Goal: Task Accomplishment & Management: Use online tool/utility

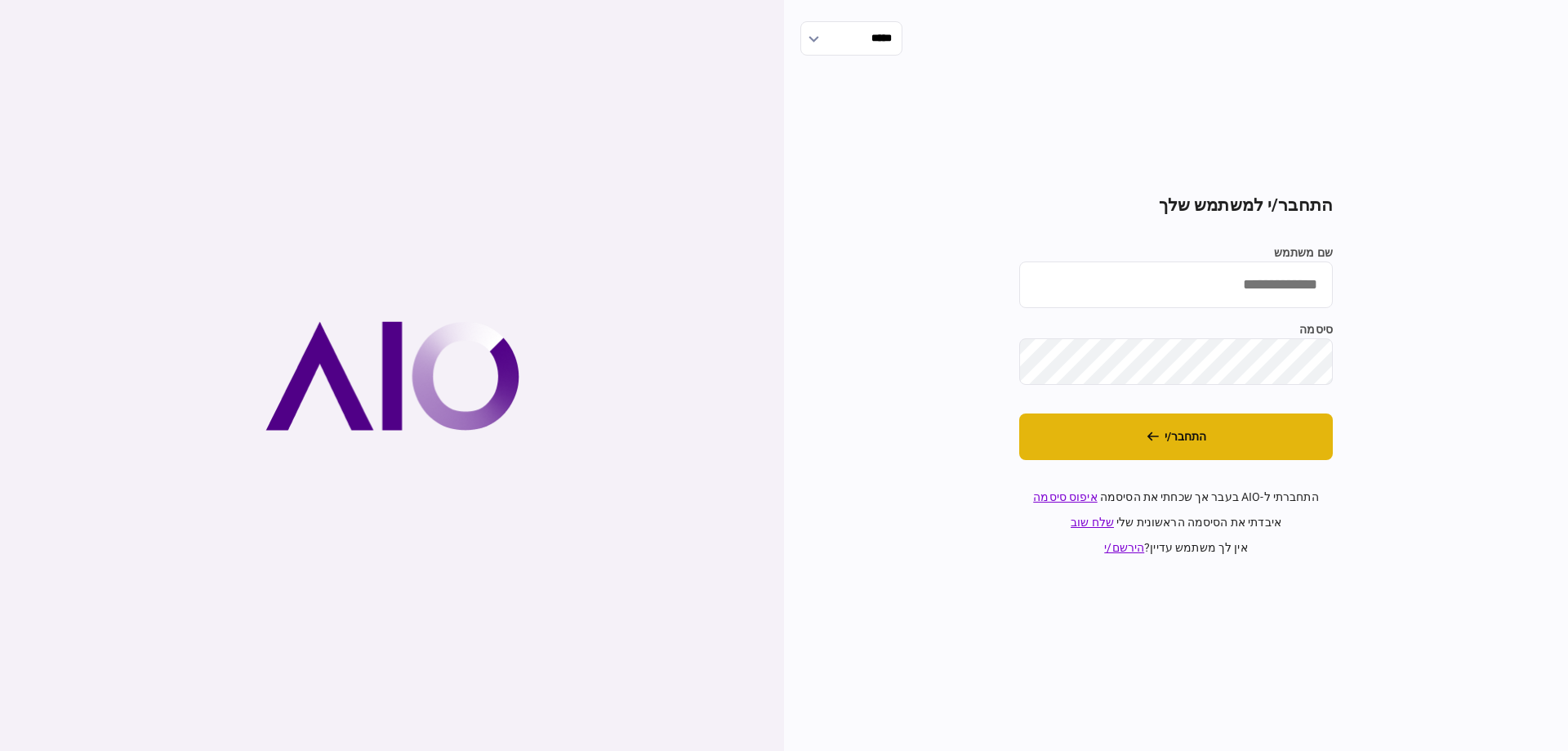
type input "*********"
click at [1075, 439] on button "התחבר/י" at bounding box center [1176, 437] width 314 height 47
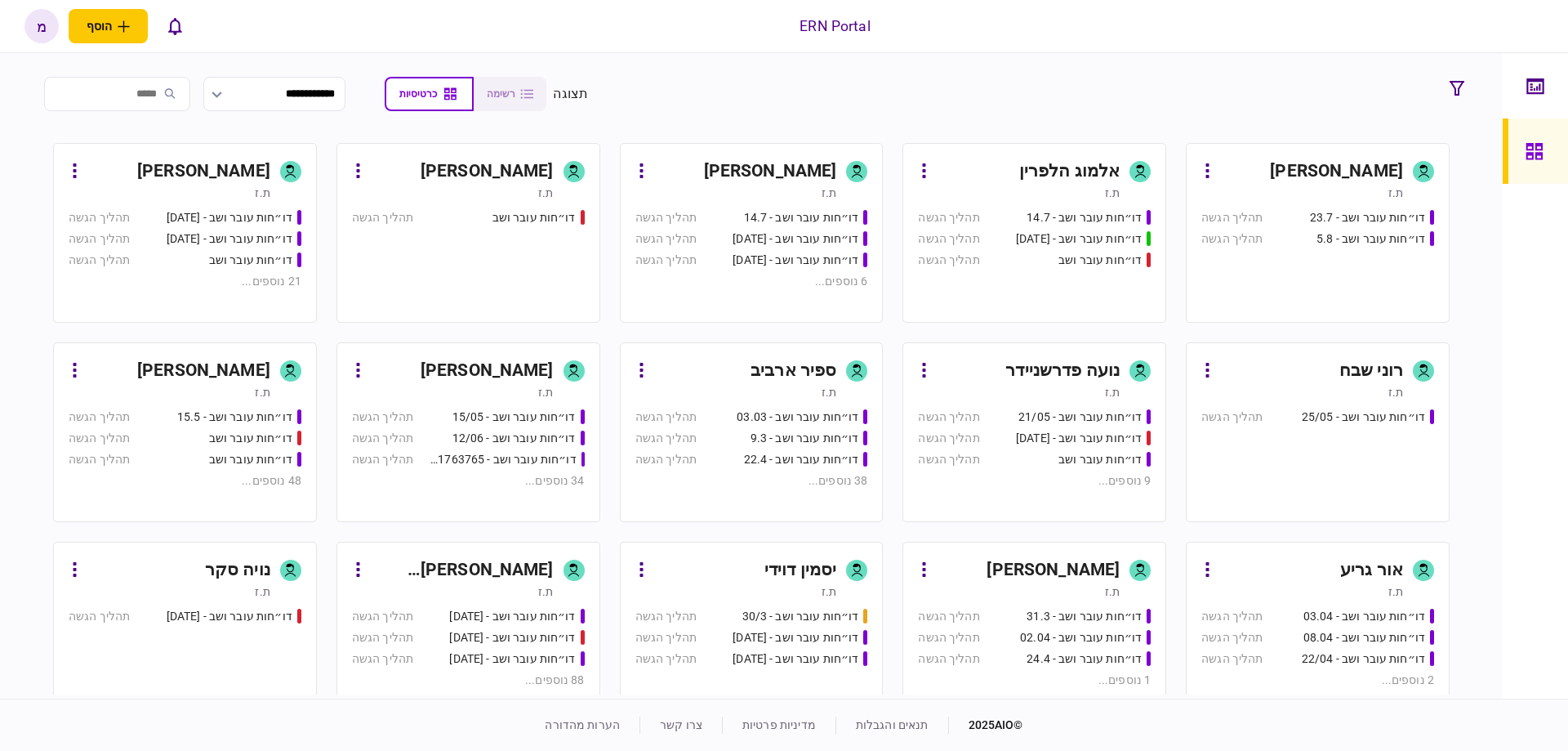
click at [492, 433] on div "דו״חות עובר ושב - 12/06" at bounding box center [514, 438] width 123 height 18
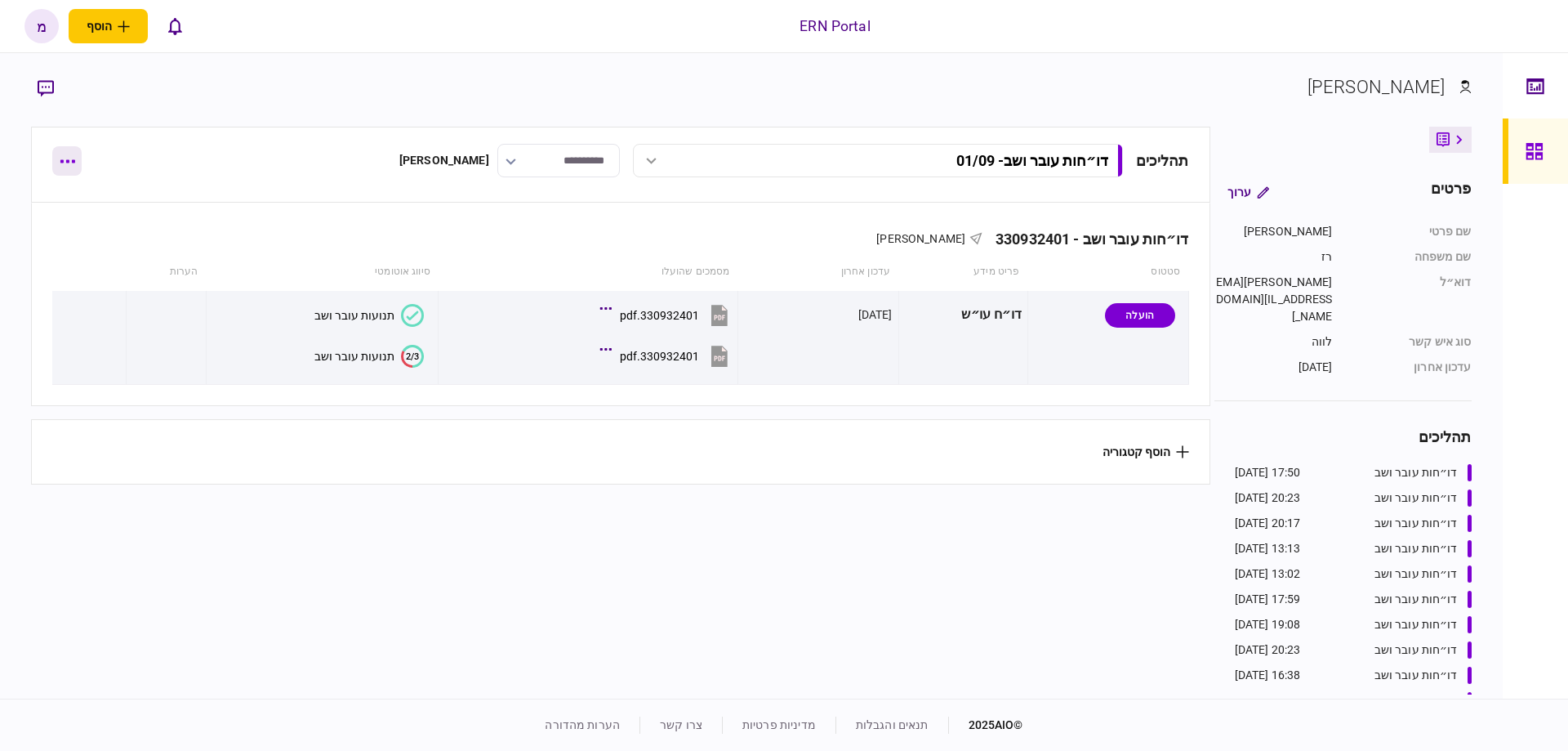
click at [58, 150] on button "button" at bounding box center [67, 161] width 29 height 29
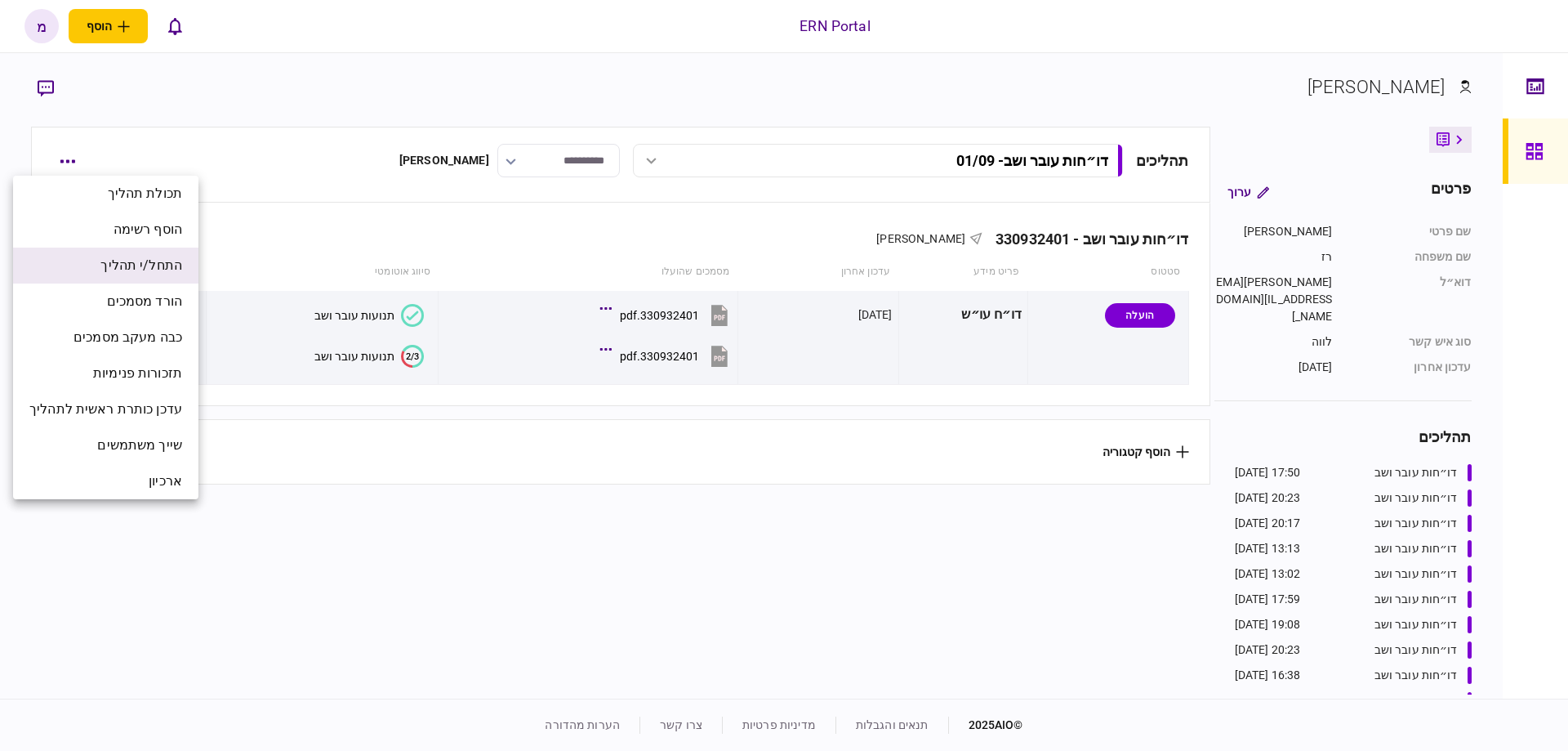
click at [127, 272] on span "התחל/י תהליך" at bounding box center [141, 266] width 81 height 20
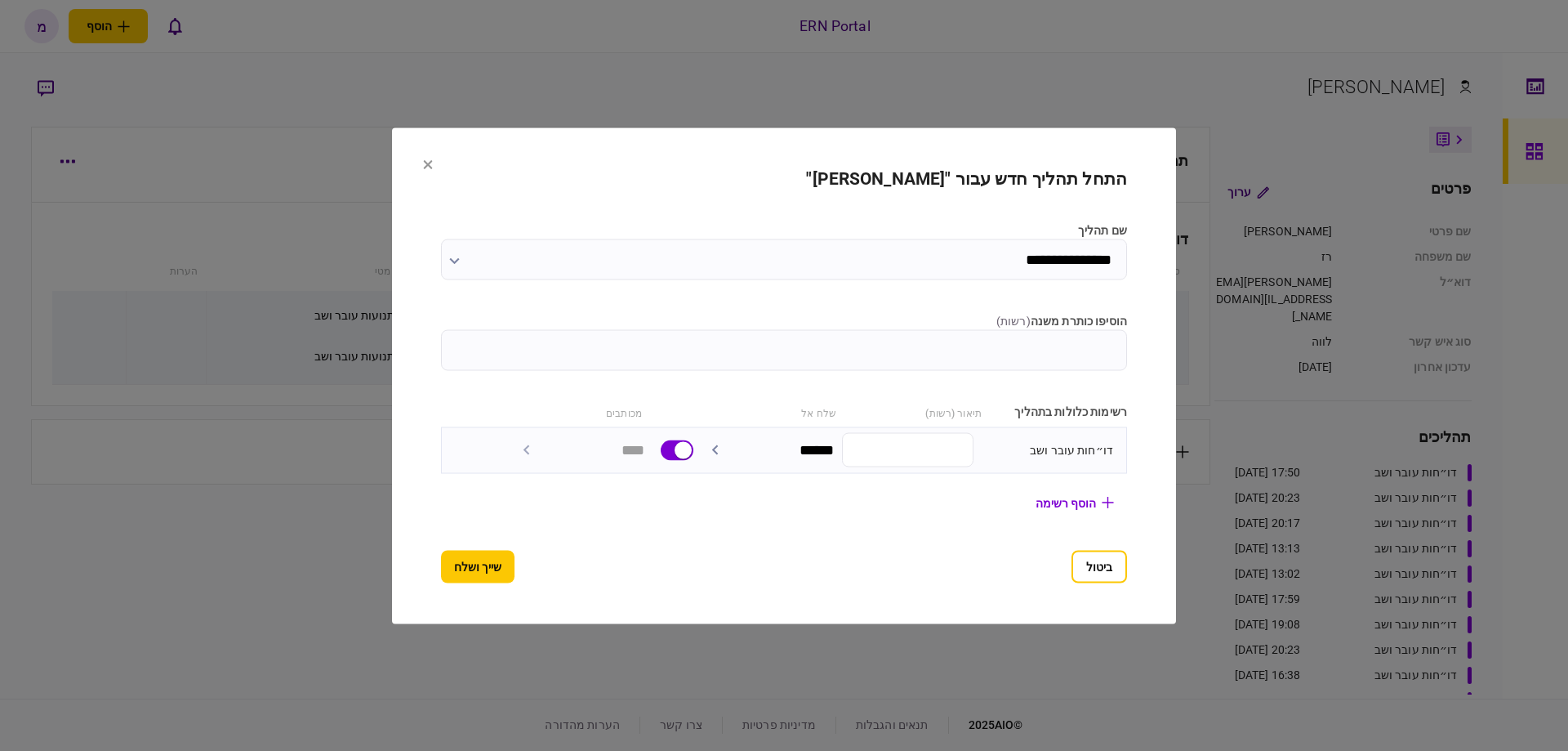
click at [934, 344] on input "הוסיפו כותרת משנה ( רשות )" at bounding box center [784, 350] width 686 height 41
paste input "*********"
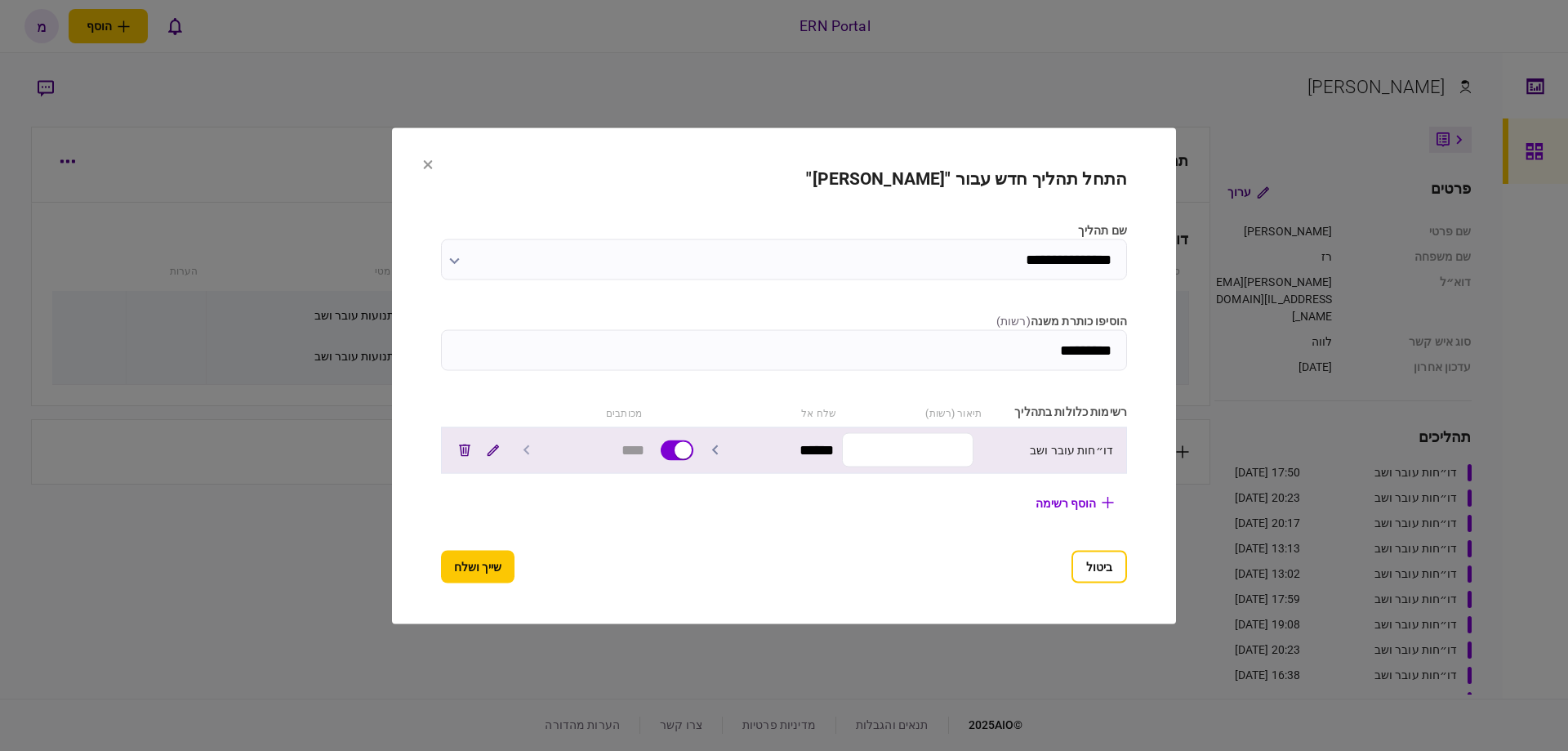
type input "*********"
click at [923, 451] on input "text" at bounding box center [907, 450] width 131 height 34
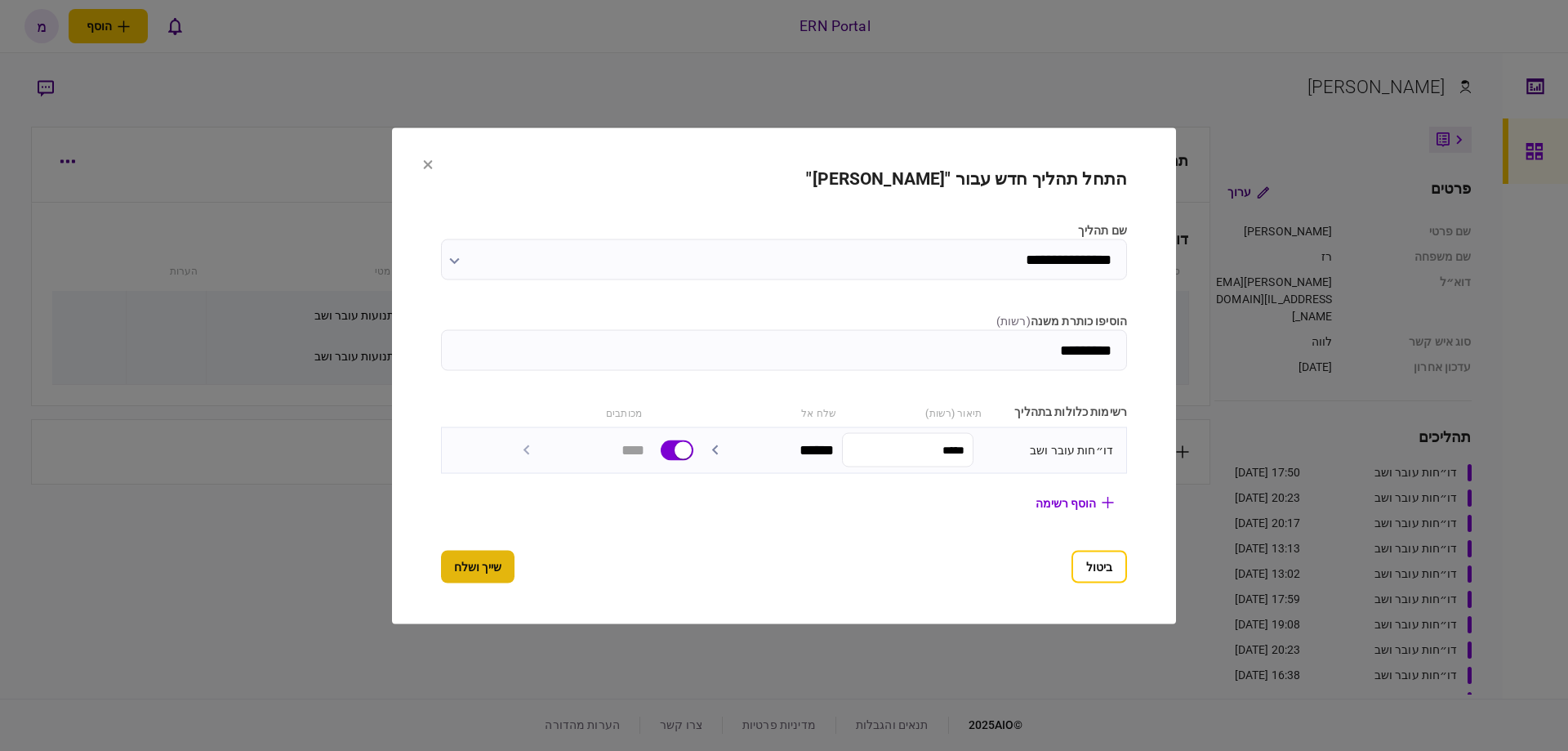
type input "*****"
click at [468, 565] on button "שייך ושלח" at bounding box center [477, 566] width 74 height 32
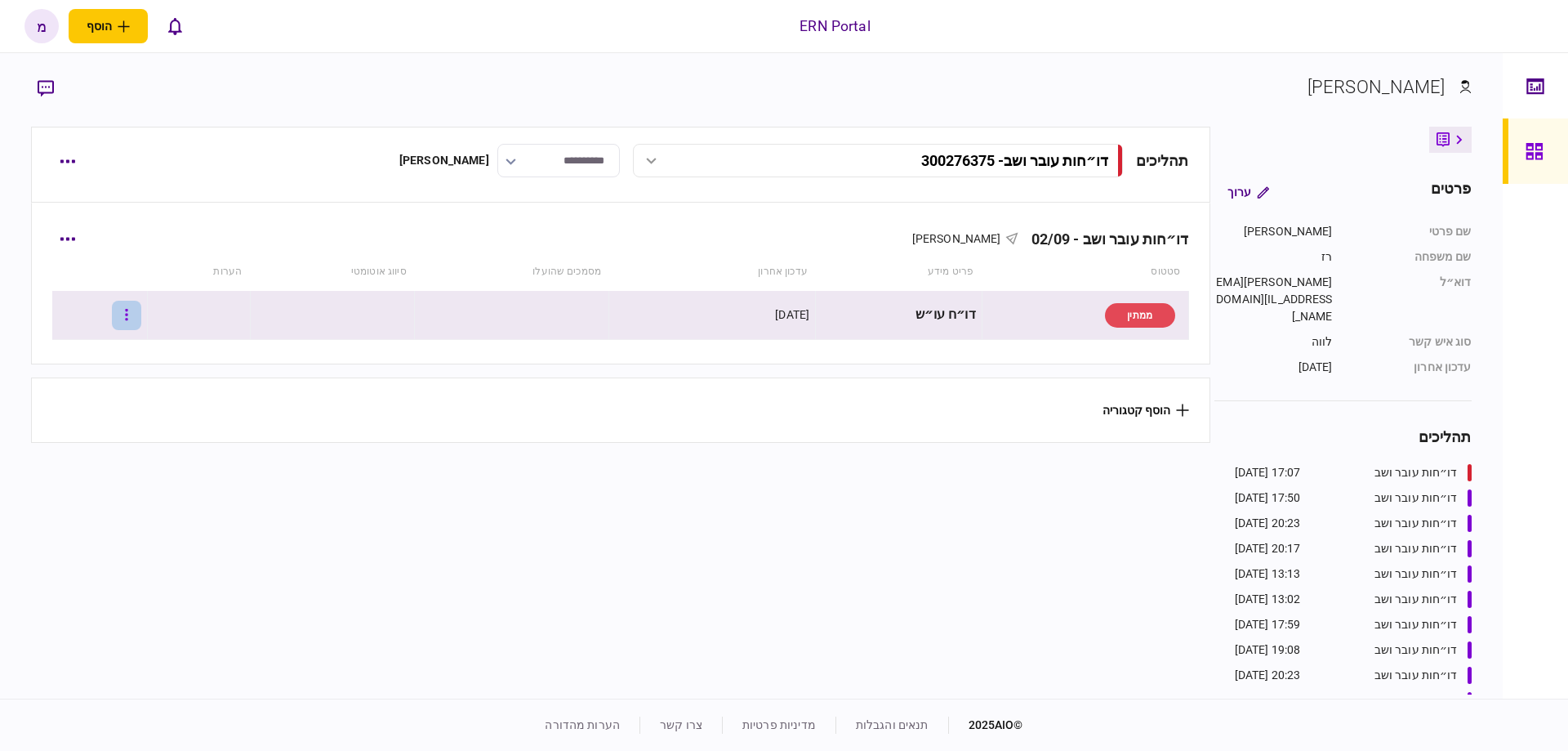
click at [128, 314] on button "button" at bounding box center [126, 316] width 29 height 29
click at [101, 483] on span "העלה קובץ" at bounding box center [109, 492] width 63 height 20
click at [141, 322] on button "button" at bounding box center [126, 316] width 29 height 29
click at [146, 498] on li "העלה קובץ" at bounding box center [84, 491] width 144 height 36
click at [412, 319] on icon at bounding box center [415, 315] width 23 height 23
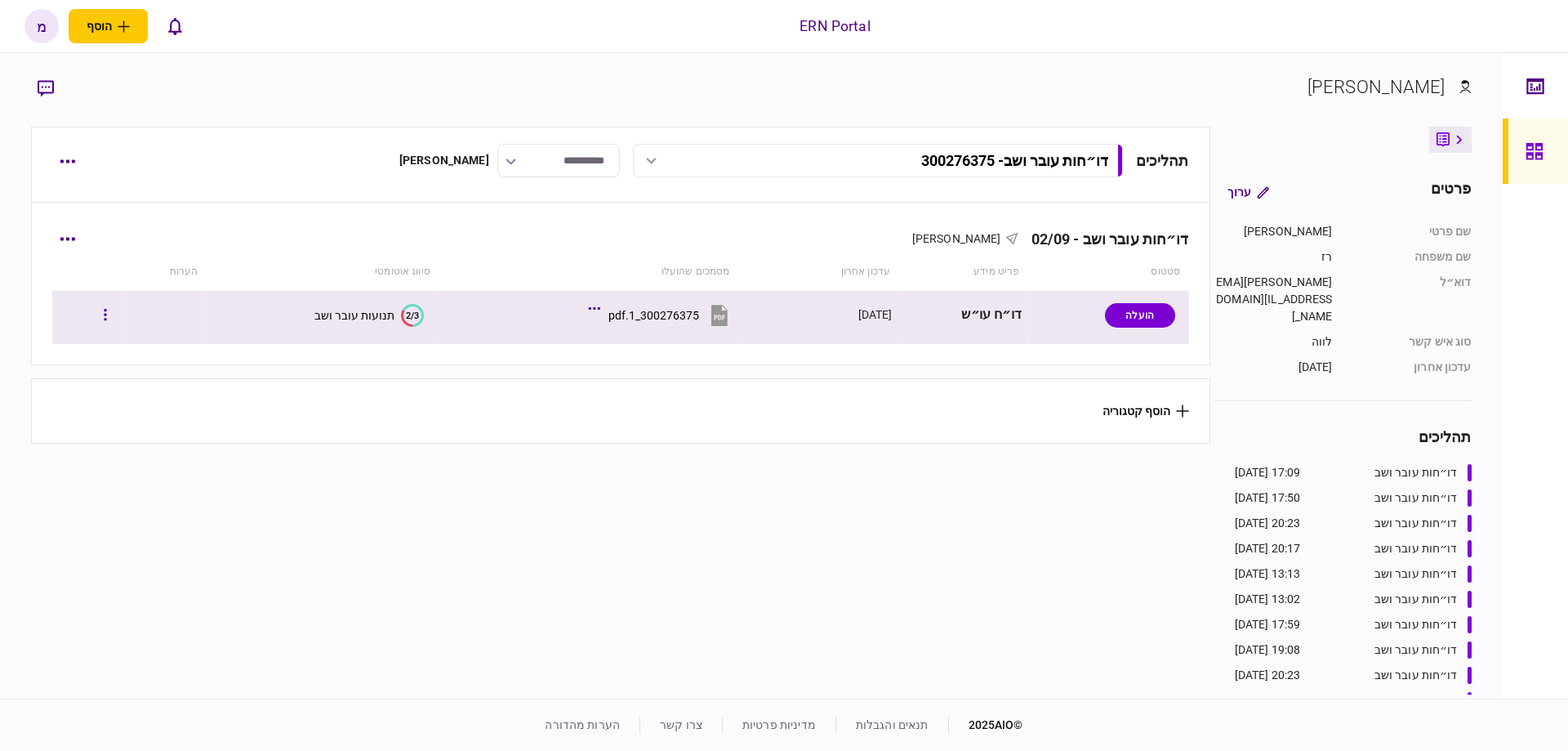
click at [406, 313] on text "2/3" at bounding box center [412, 315] width 13 height 11
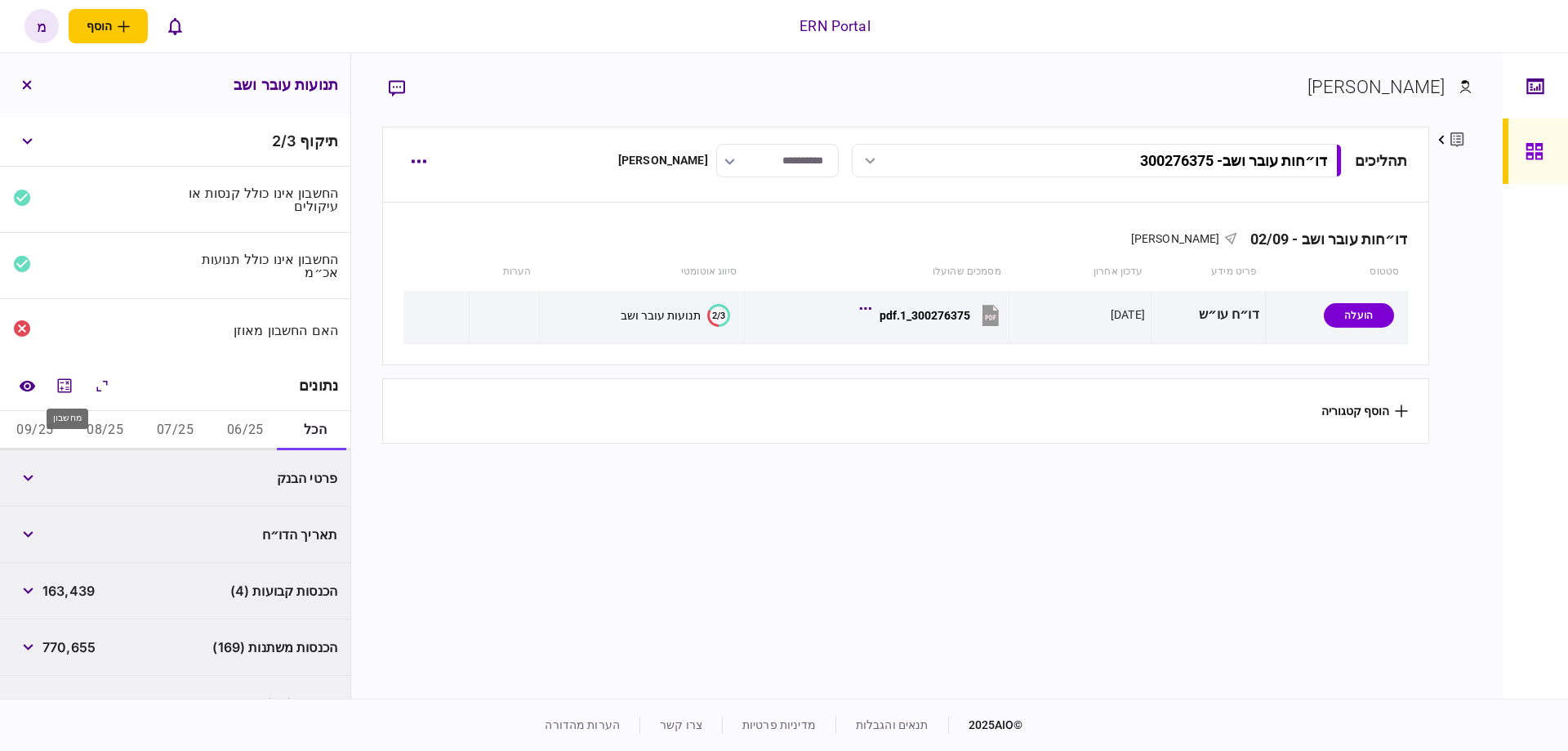
click at [64, 393] on button "מחשבון" at bounding box center [65, 385] width 29 height 29
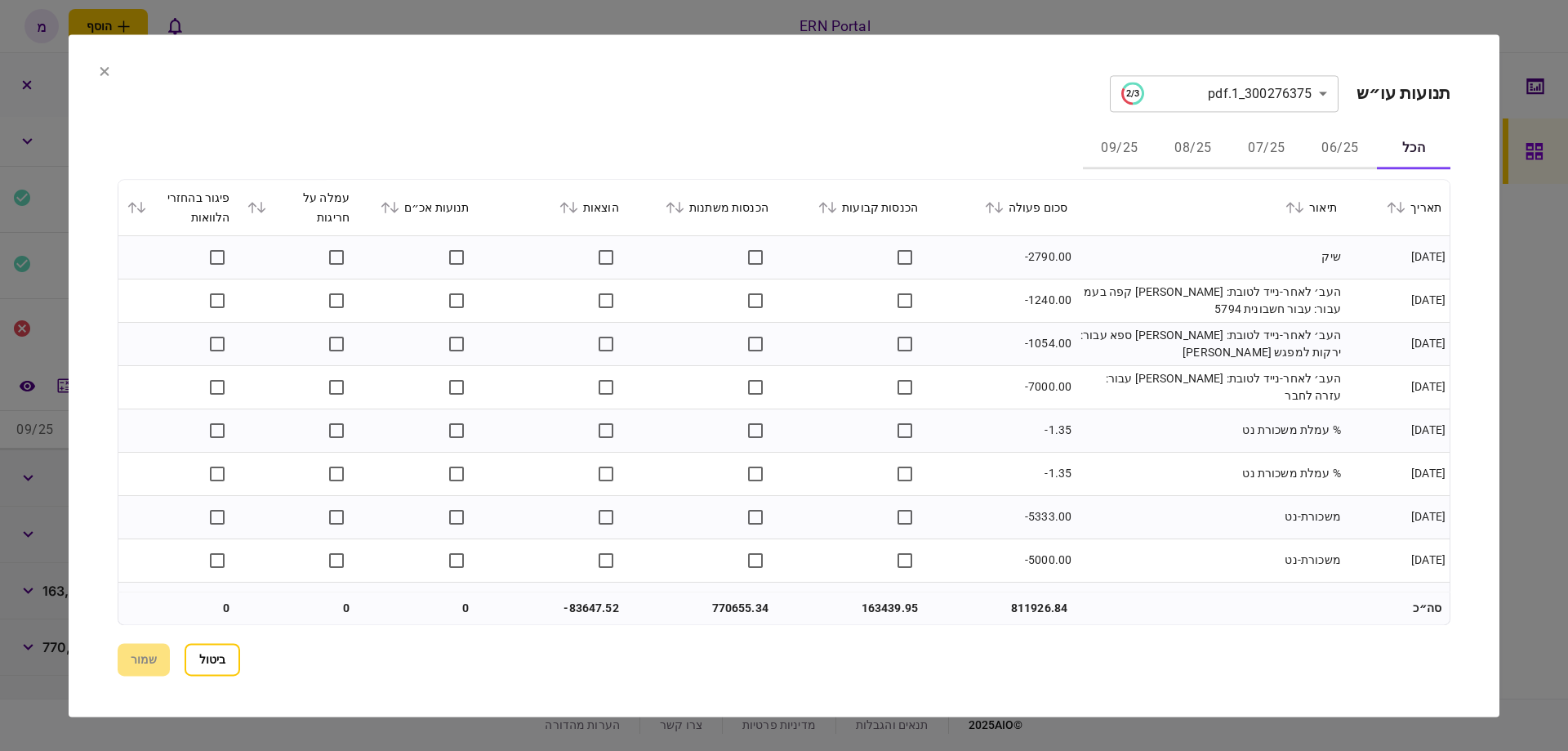
click at [837, 204] on icon at bounding box center [832, 208] width 10 height 12
click at [138, 671] on button "שמור" at bounding box center [143, 659] width 52 height 32
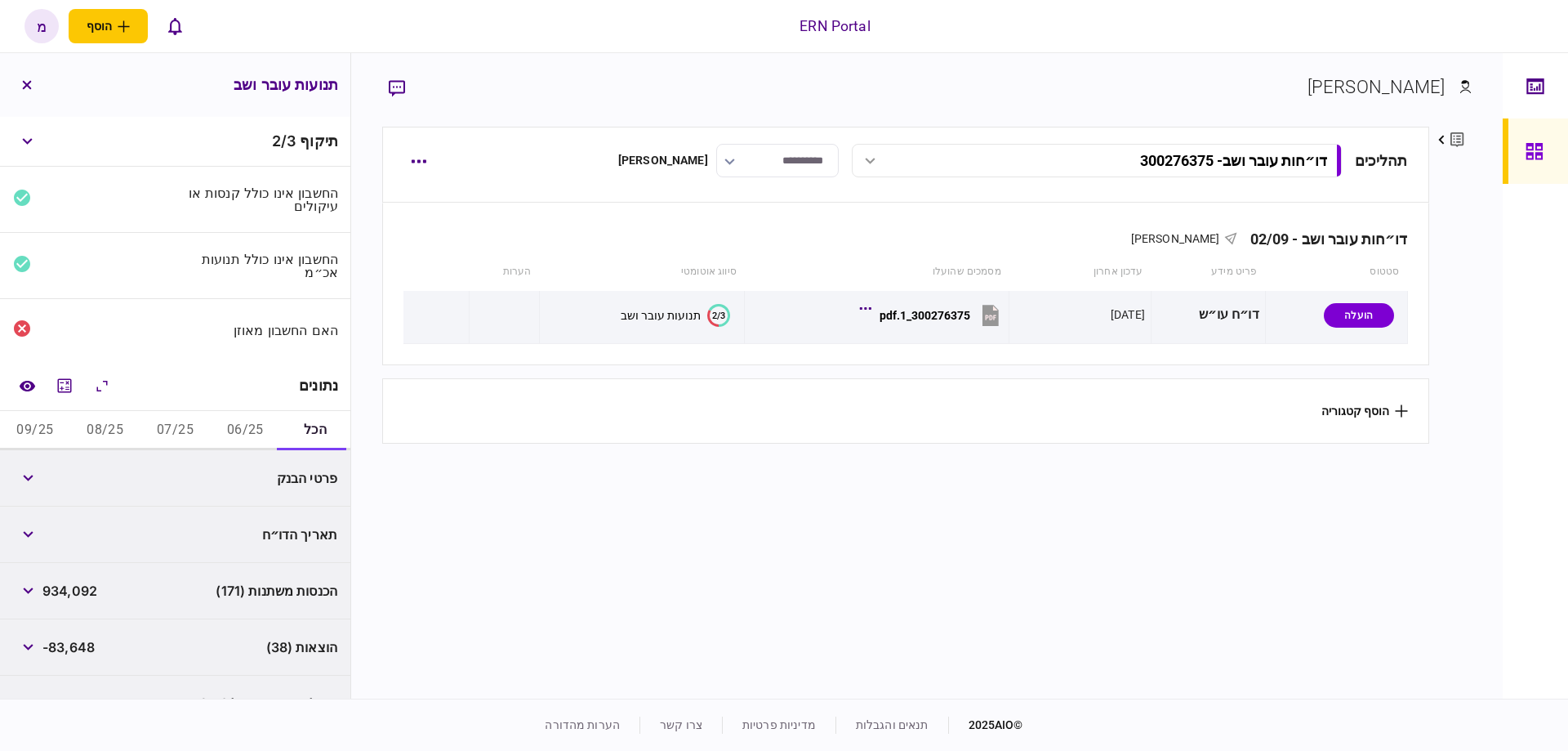
click at [238, 413] on button "06/25" at bounding box center [245, 430] width 71 height 39
click at [20, 478] on button "button" at bounding box center [27, 478] width 29 height 29
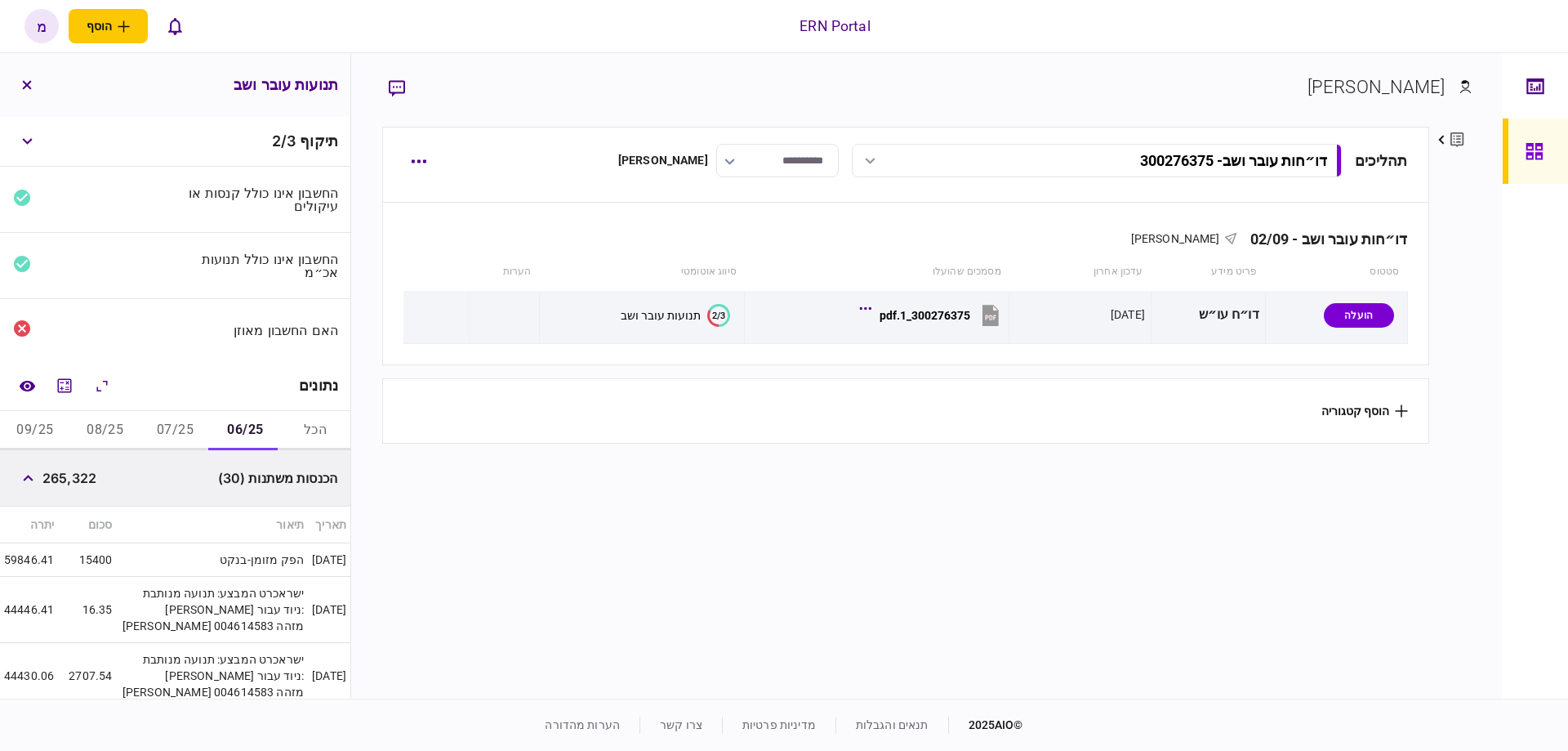
drag, startPoint x: 27, startPoint y: 476, endPoint x: 177, endPoint y: 536, distance: 161.6
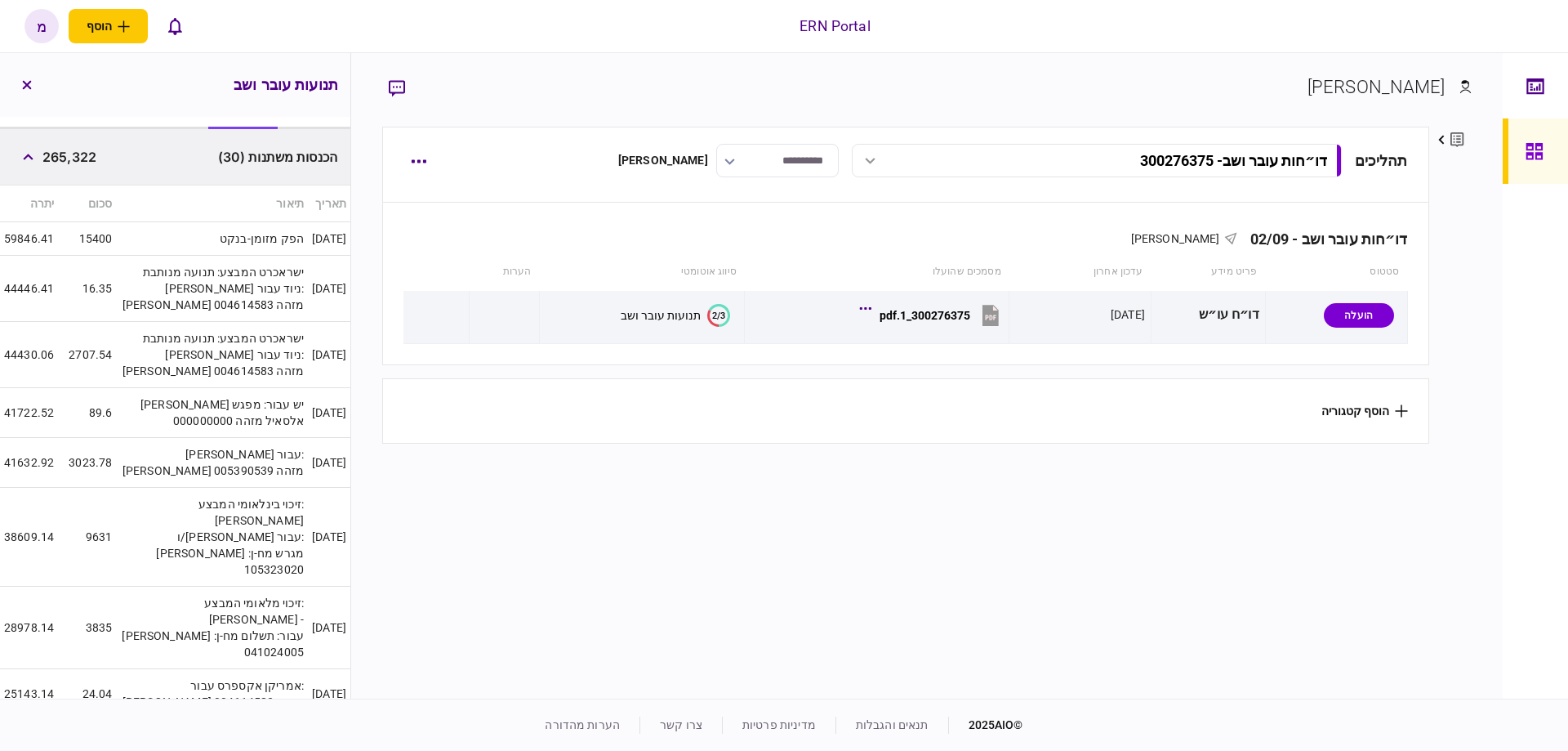
scroll to position [158, 0]
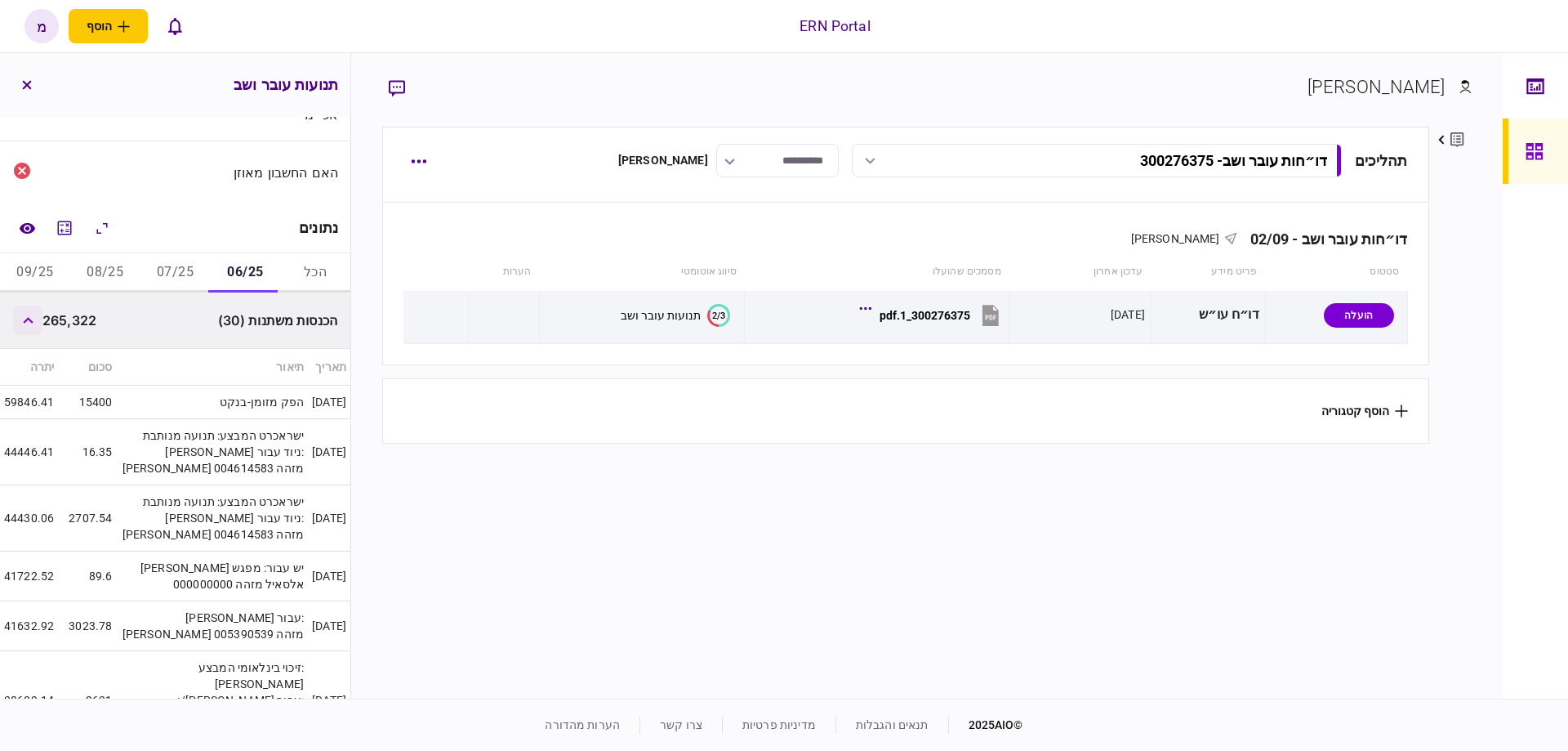
click at [39, 320] on button "button" at bounding box center [27, 321] width 29 height 29
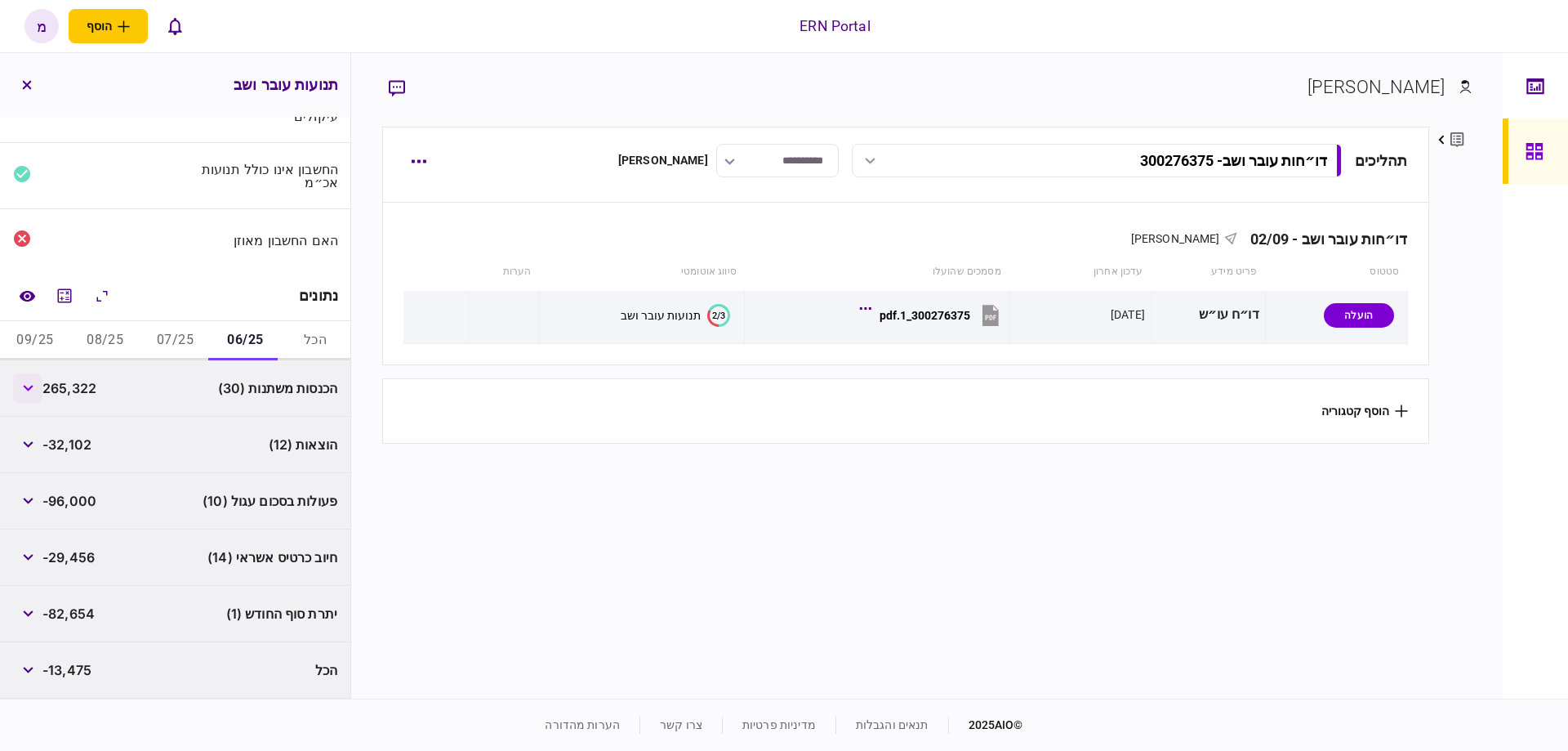
scroll to position [86, 0]
click at [32, 447] on icon "button" at bounding box center [27, 447] width 11 height 7
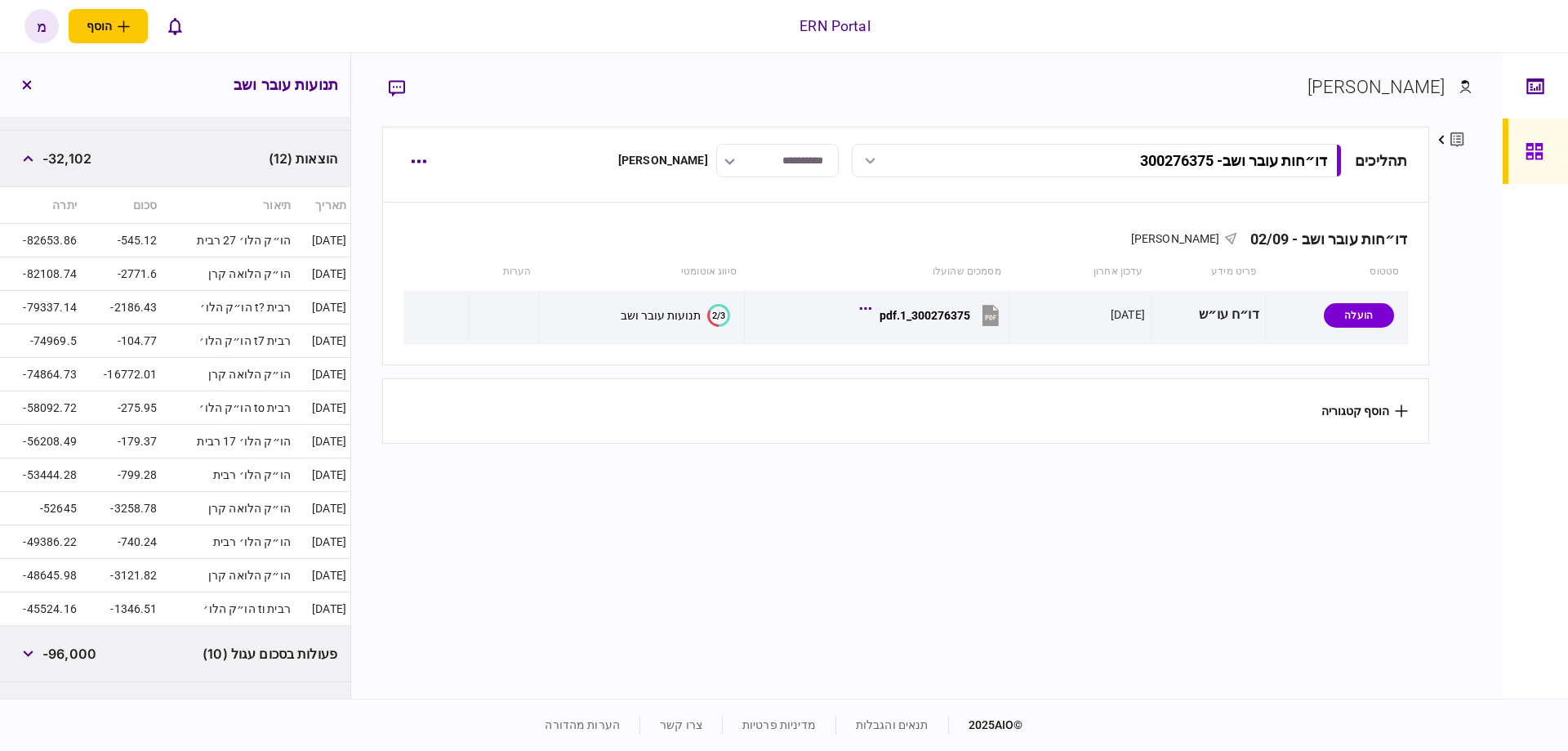
scroll to position [294, 0]
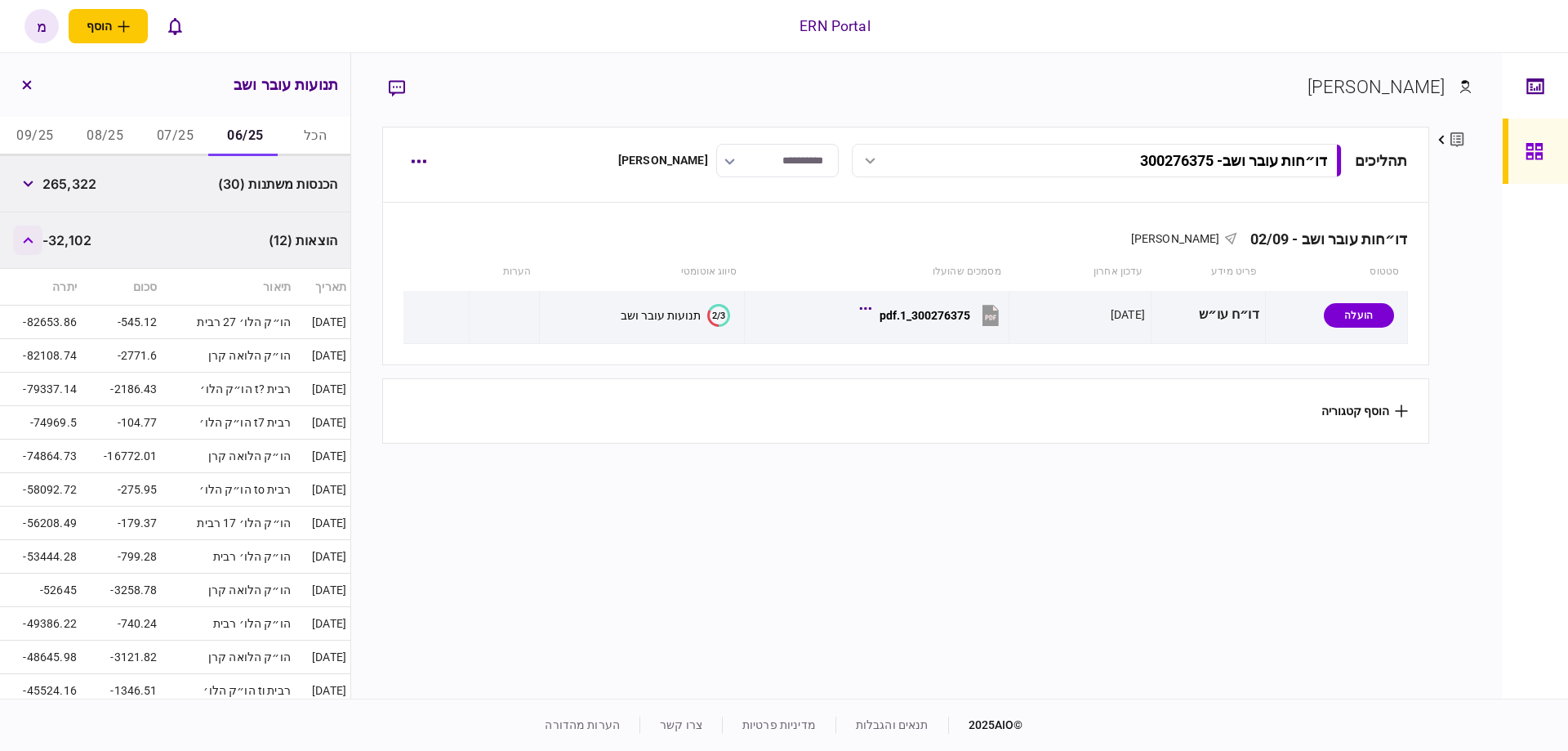
click at [34, 230] on button "button" at bounding box center [27, 240] width 29 height 29
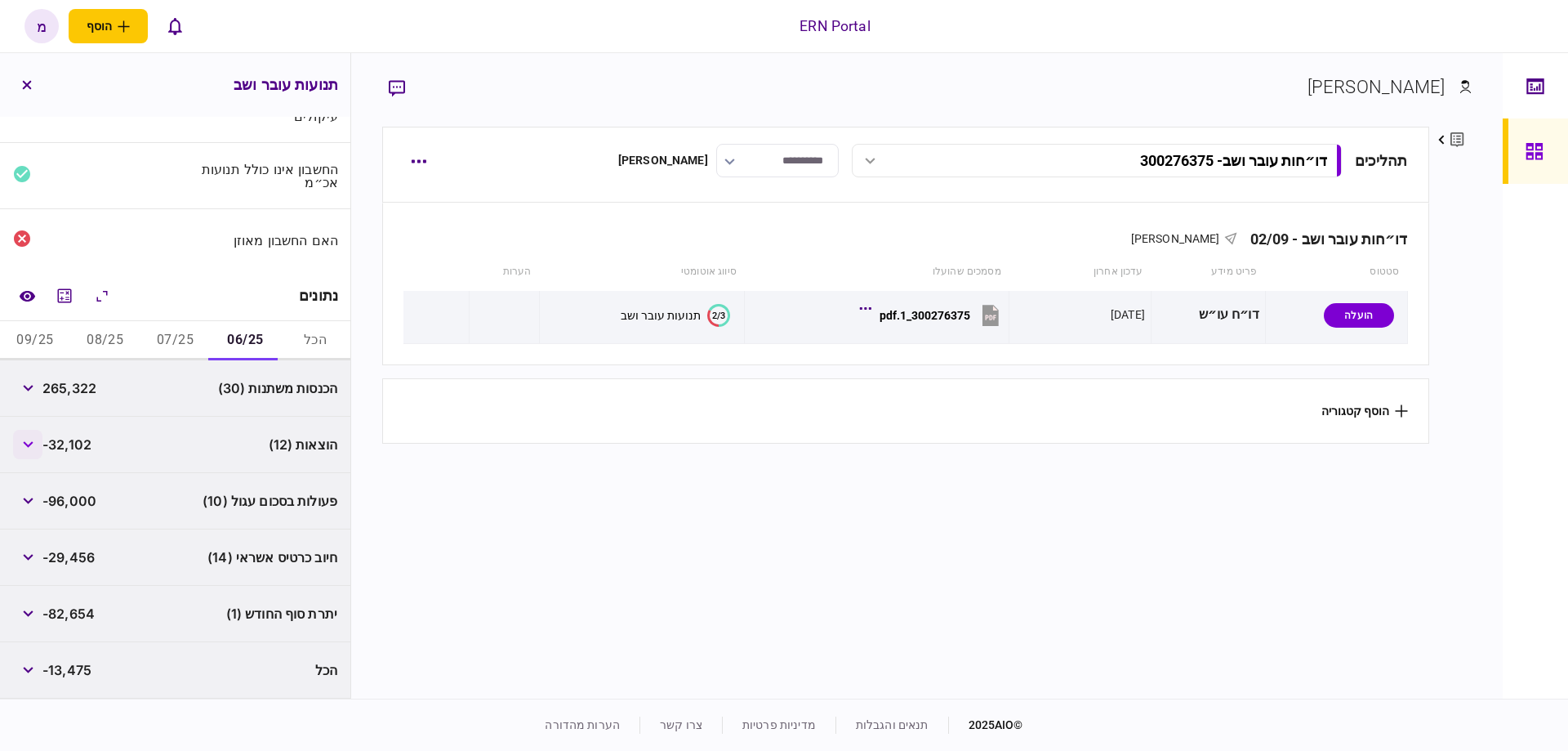
scroll to position [86, 0]
click at [33, 505] on button "button" at bounding box center [27, 504] width 29 height 29
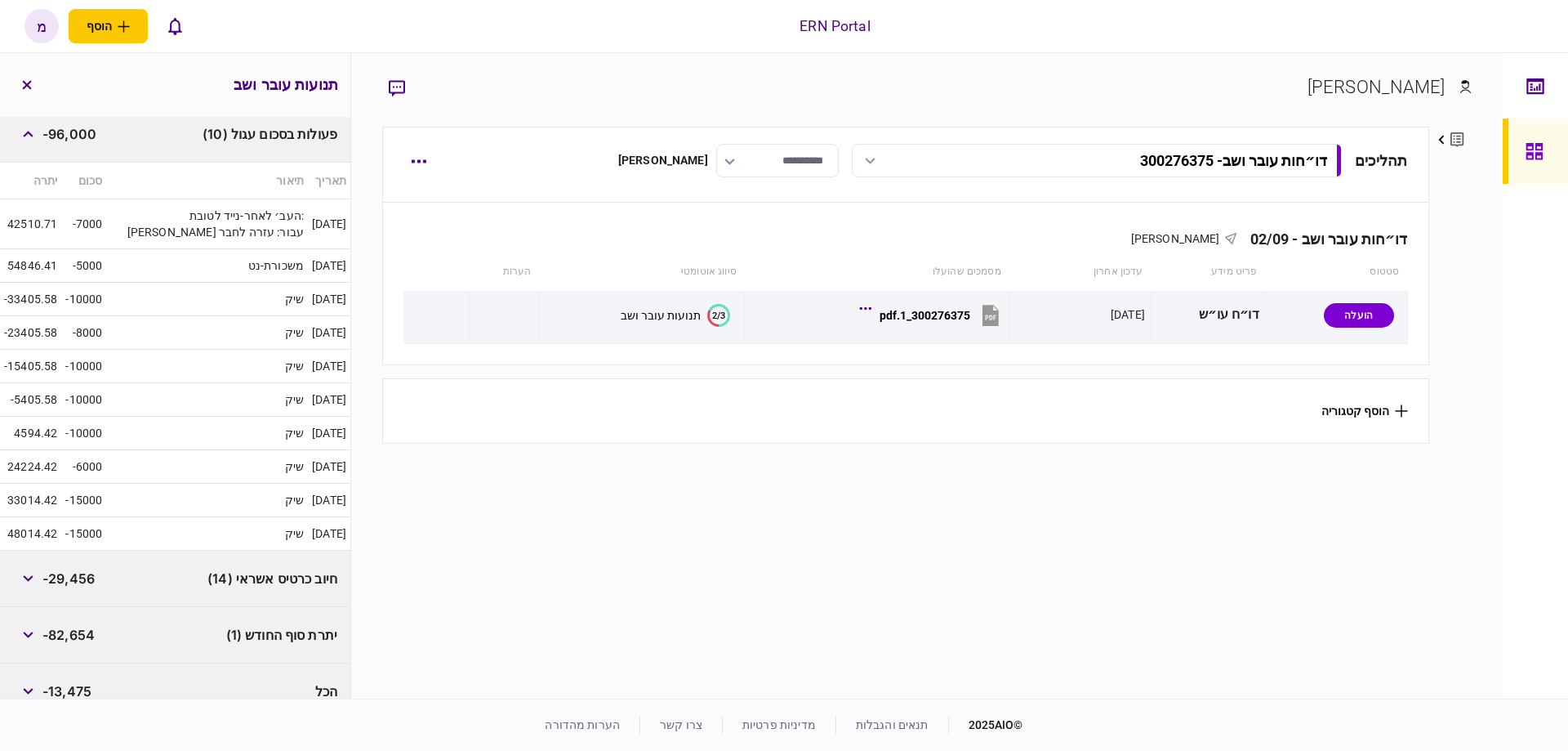
scroll to position [376, 0]
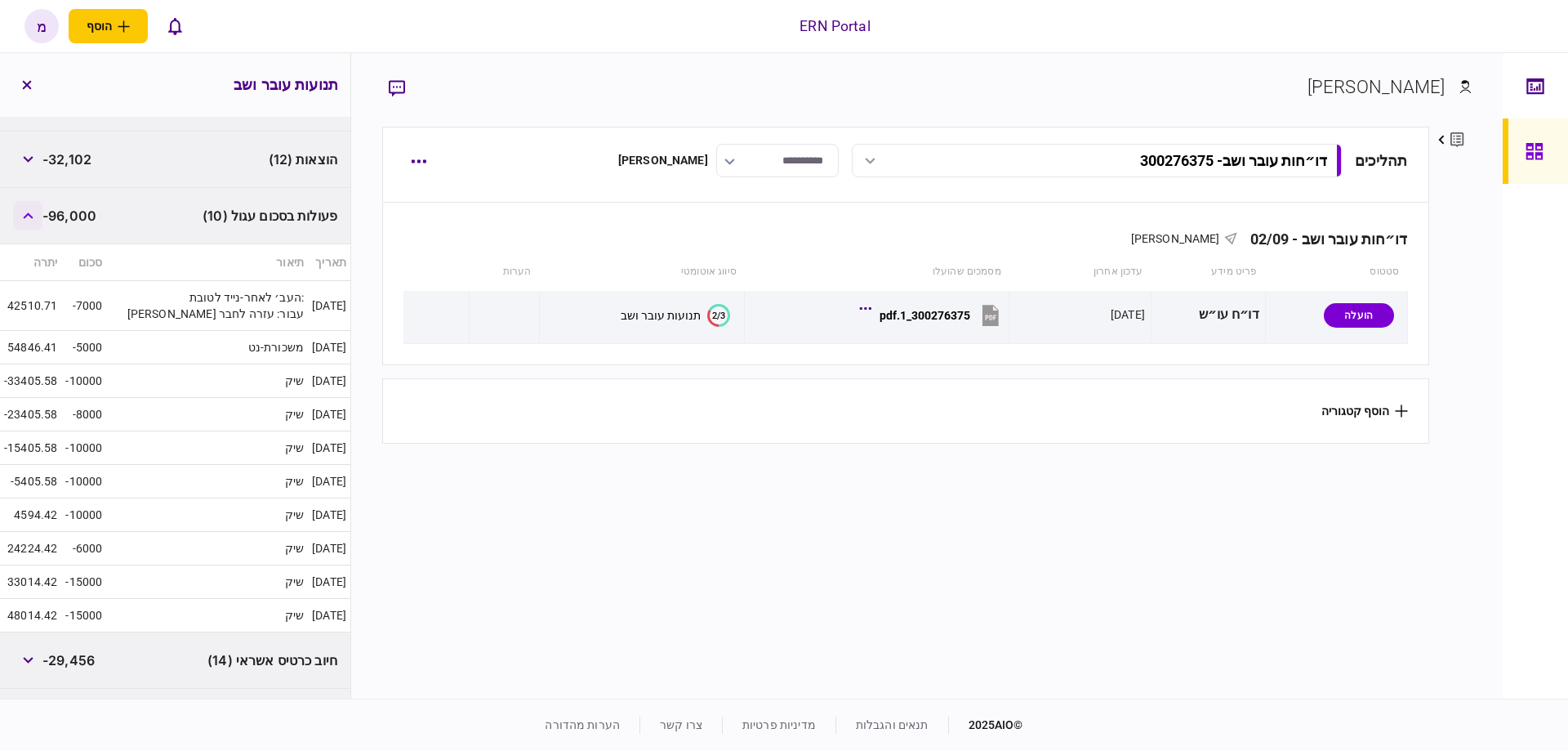
click at [27, 218] on button "button" at bounding box center [27, 216] width 29 height 29
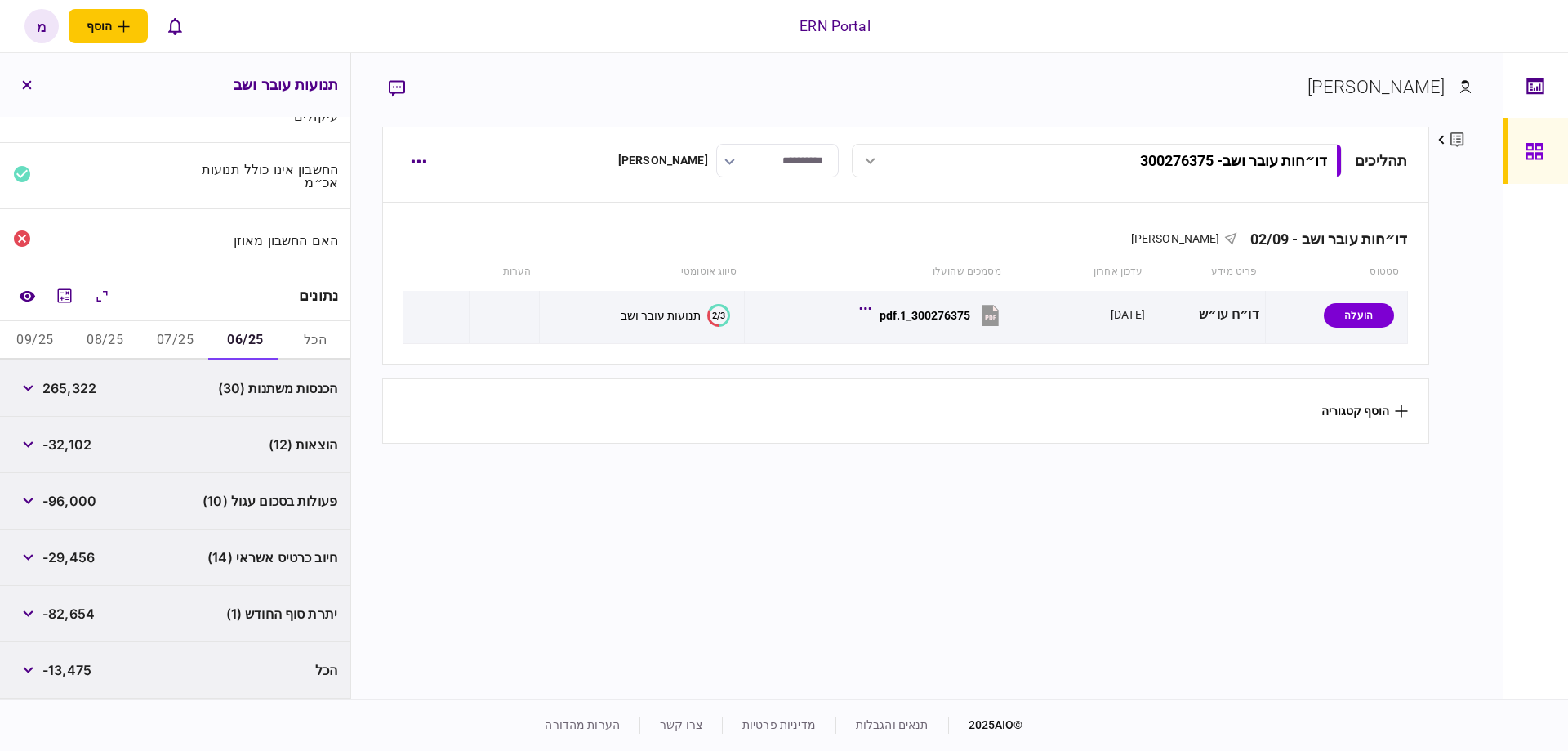
scroll to position [86, 0]
click at [27, 557] on icon "button" at bounding box center [27, 560] width 11 height 7
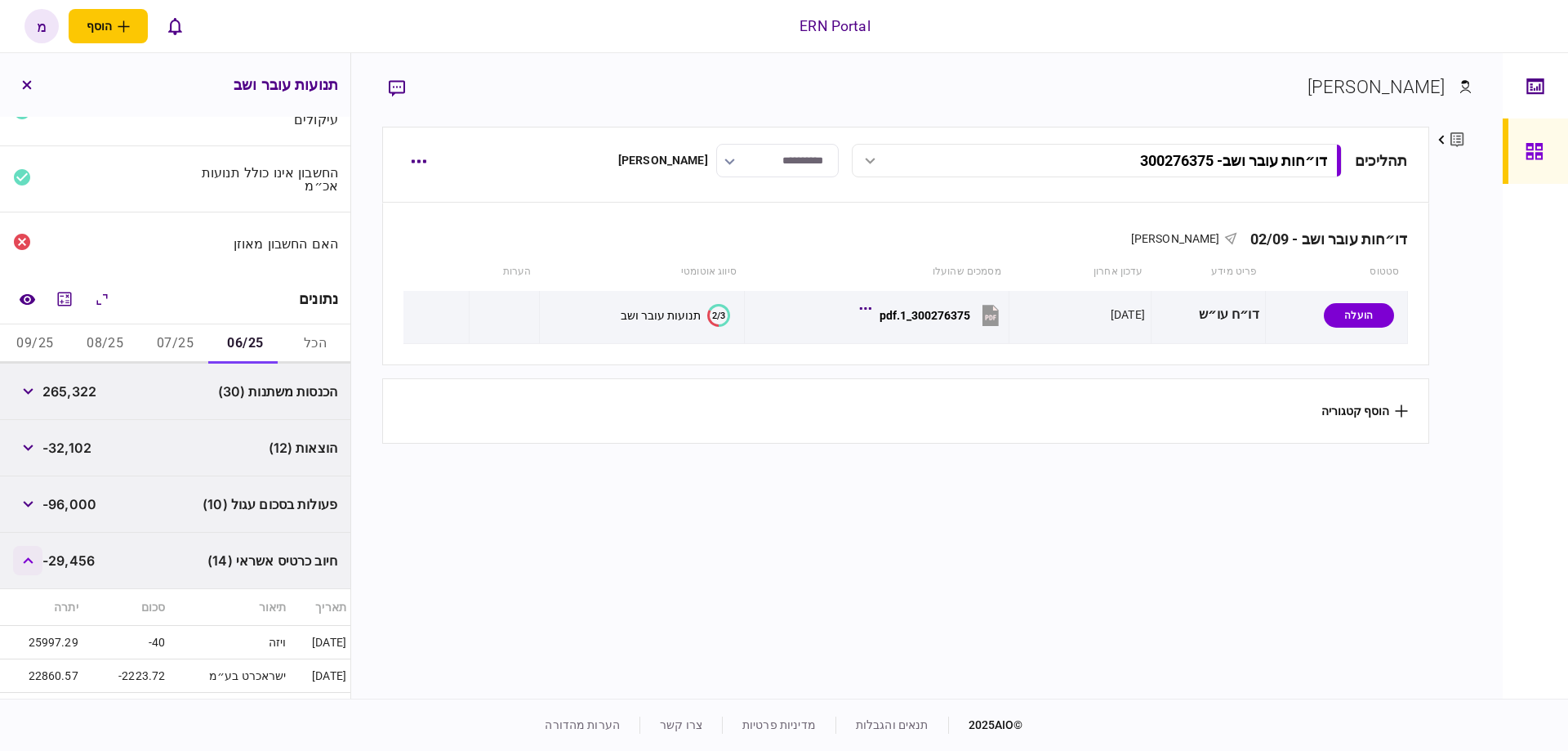
click at [27, 557] on icon "button" at bounding box center [27, 560] width 11 height 7
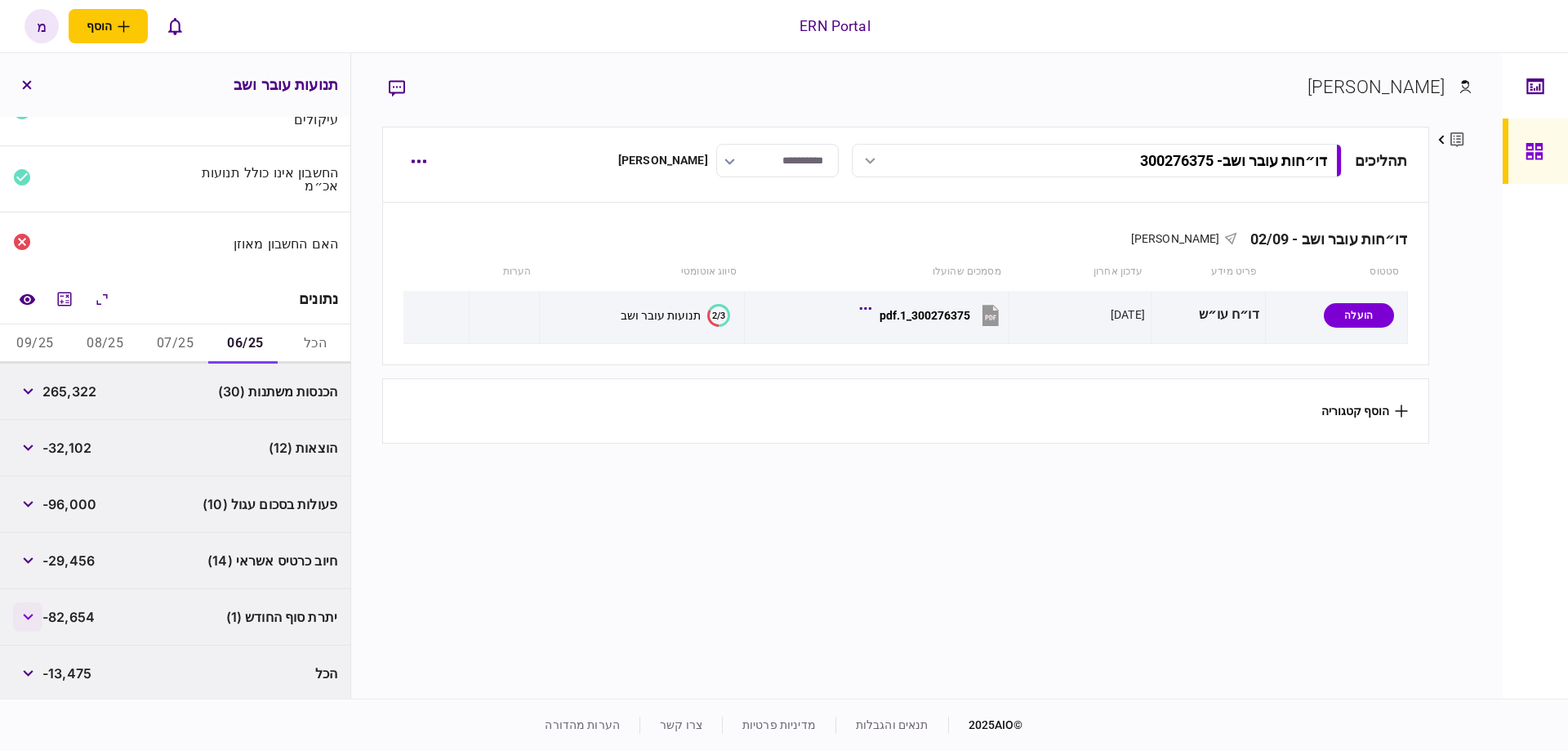
click at [33, 615] on icon "button" at bounding box center [27, 617] width 11 height 7
click at [32, 615] on icon "button" at bounding box center [27, 617] width 10 height 7
click at [32, 608] on button "button" at bounding box center [27, 617] width 29 height 29
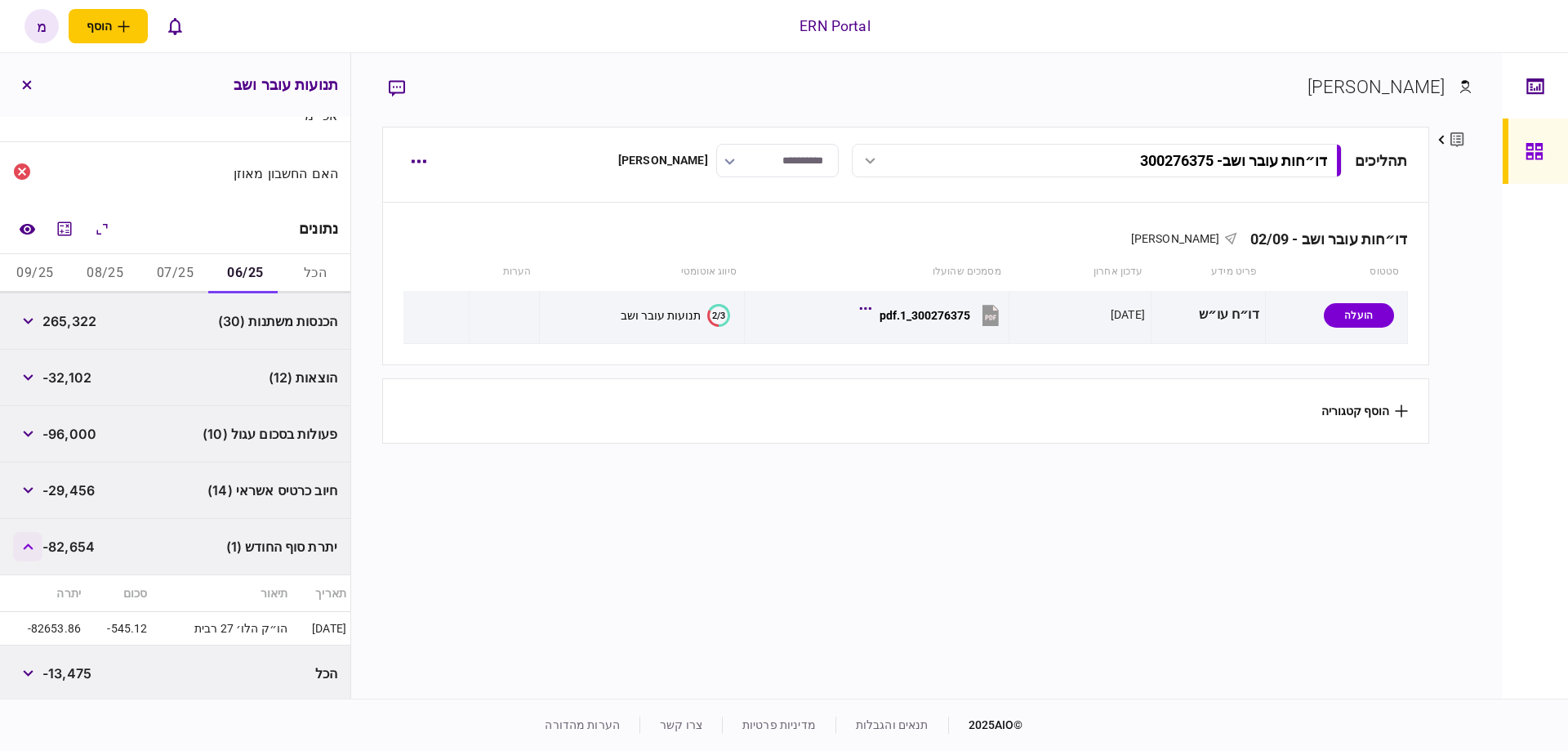
click at [32, 545] on icon "button" at bounding box center [27, 546] width 10 height 7
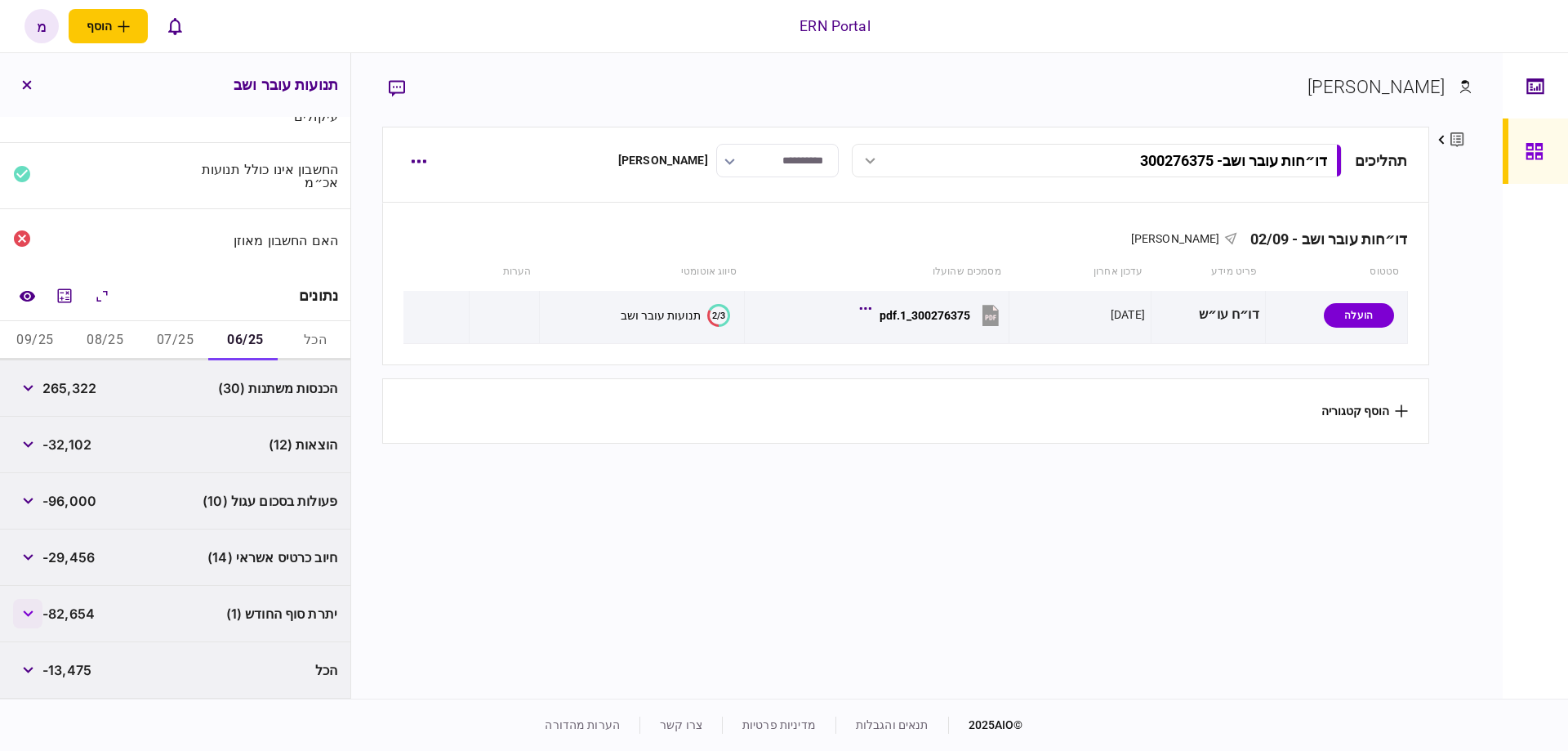
scroll to position [86, 0]
click at [1054, 547] on section "תהליכים דו״חות עובר ושב - 300276375 דו״חות עובר ושב - 300276375 17:09 [DATE] דו…" at bounding box center [906, 410] width 1047 height 568
click at [170, 327] on button "07/25" at bounding box center [175, 344] width 71 height 39
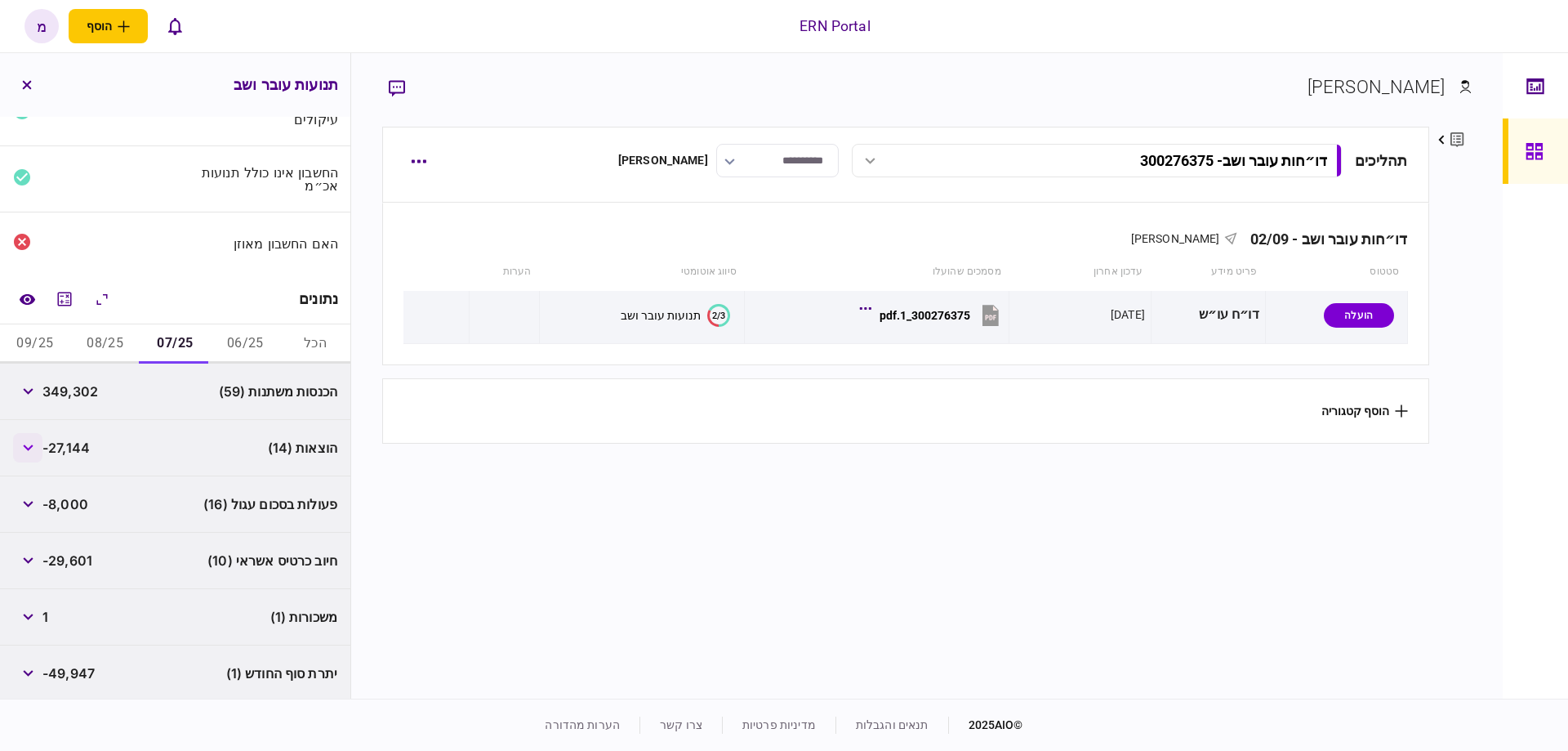
click at [26, 439] on button "button" at bounding box center [27, 448] width 29 height 29
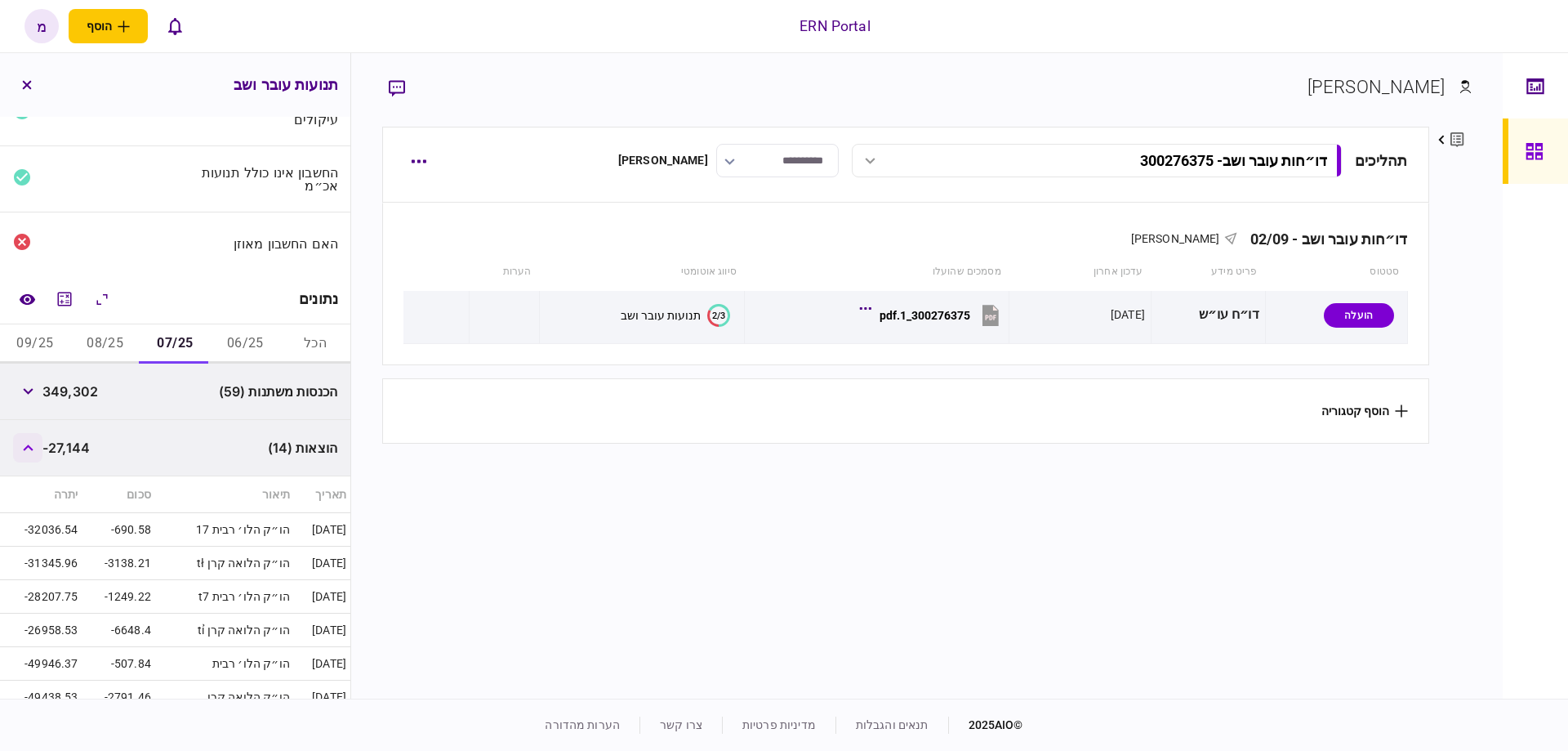
click at [25, 443] on button "button" at bounding box center [27, 448] width 29 height 29
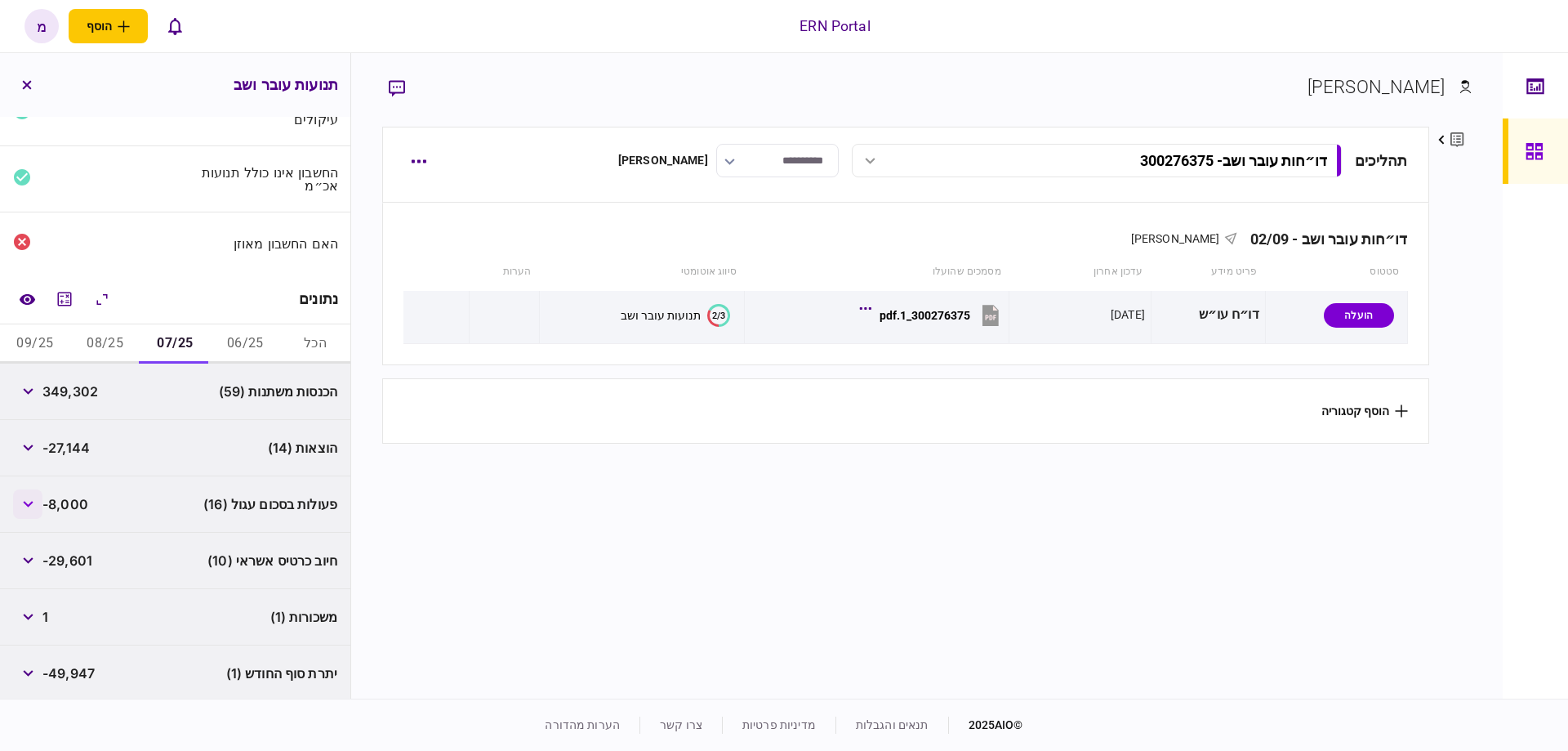
click at [37, 507] on button "button" at bounding box center [27, 504] width 29 height 29
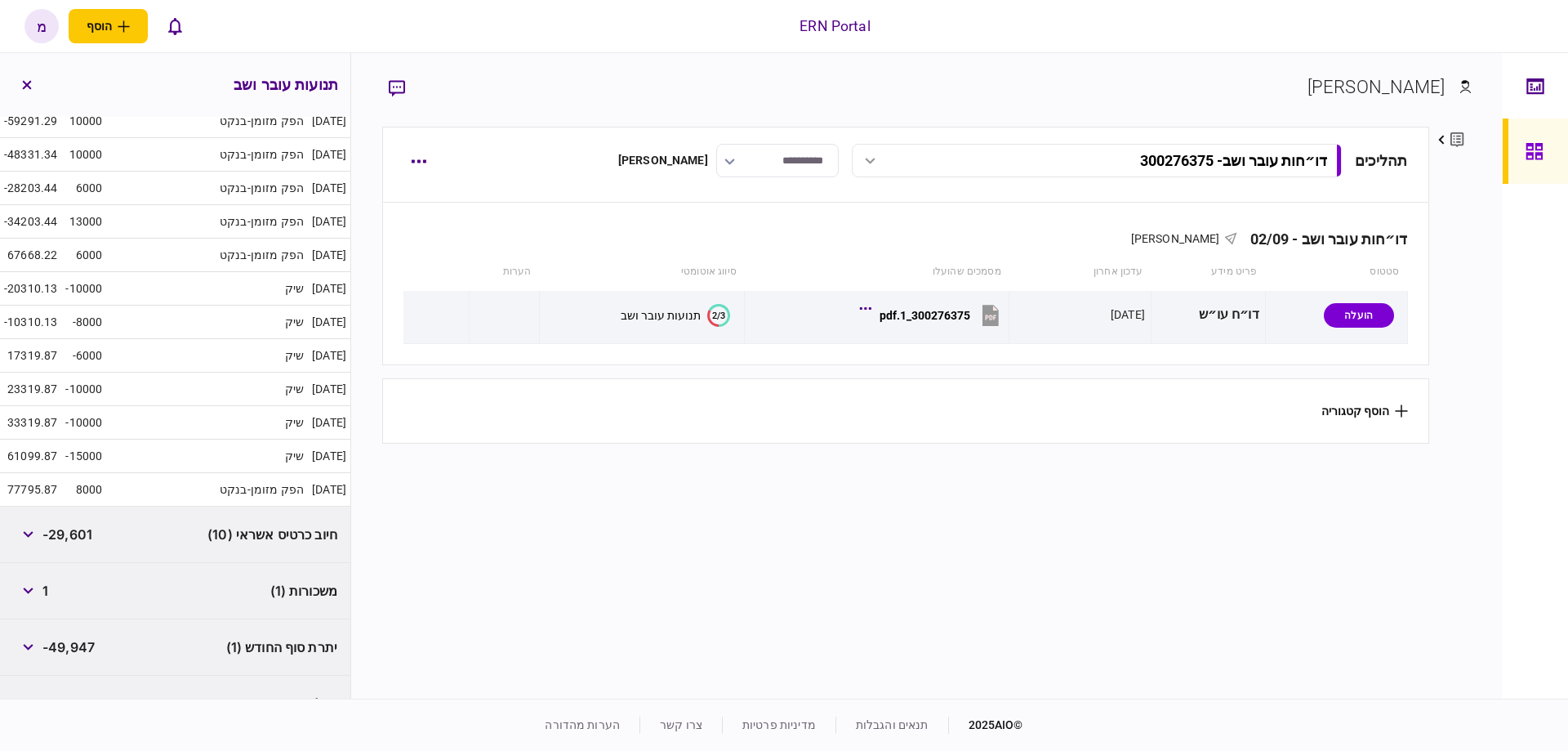
scroll to position [408, 0]
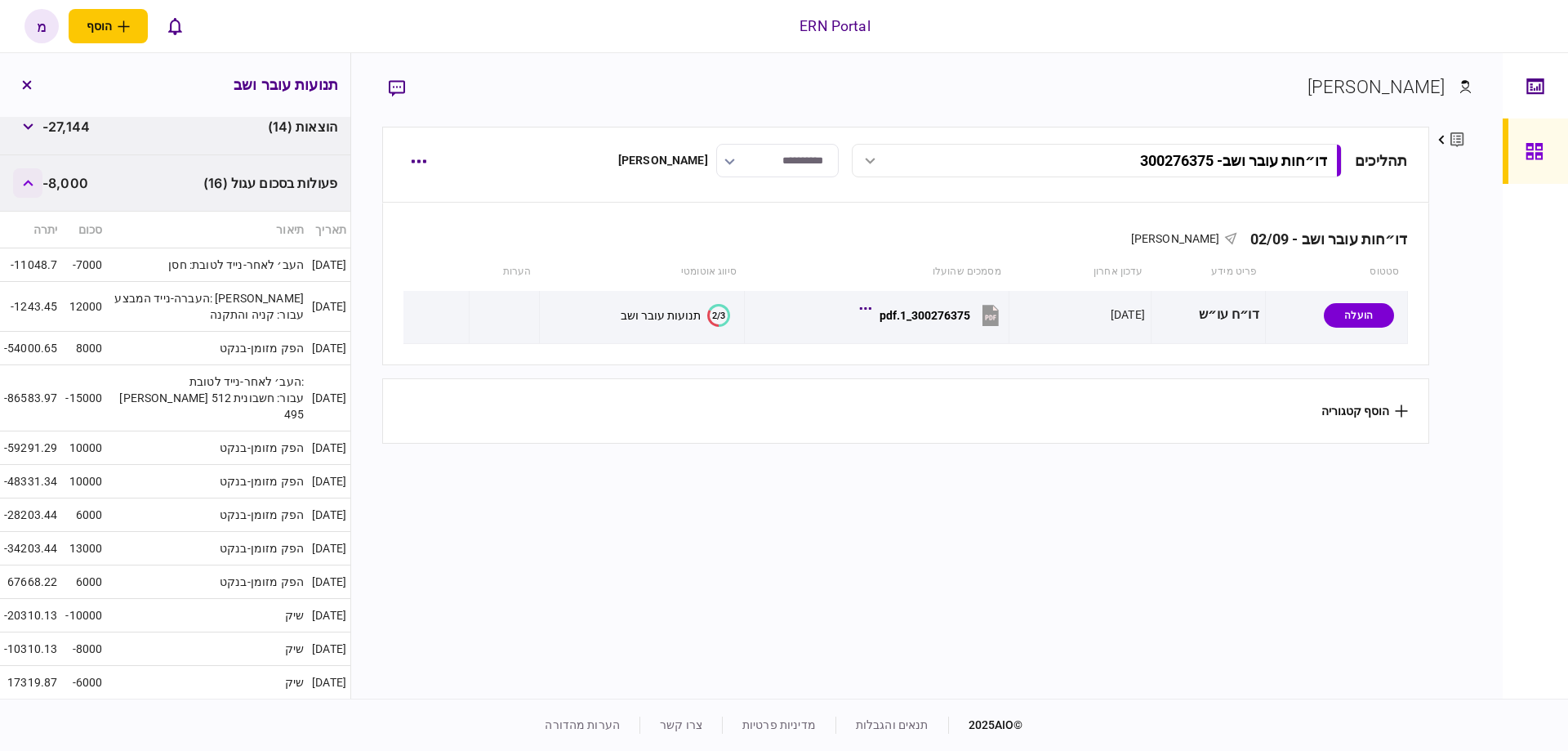
click at [27, 179] on icon "button" at bounding box center [27, 182] width 11 height 7
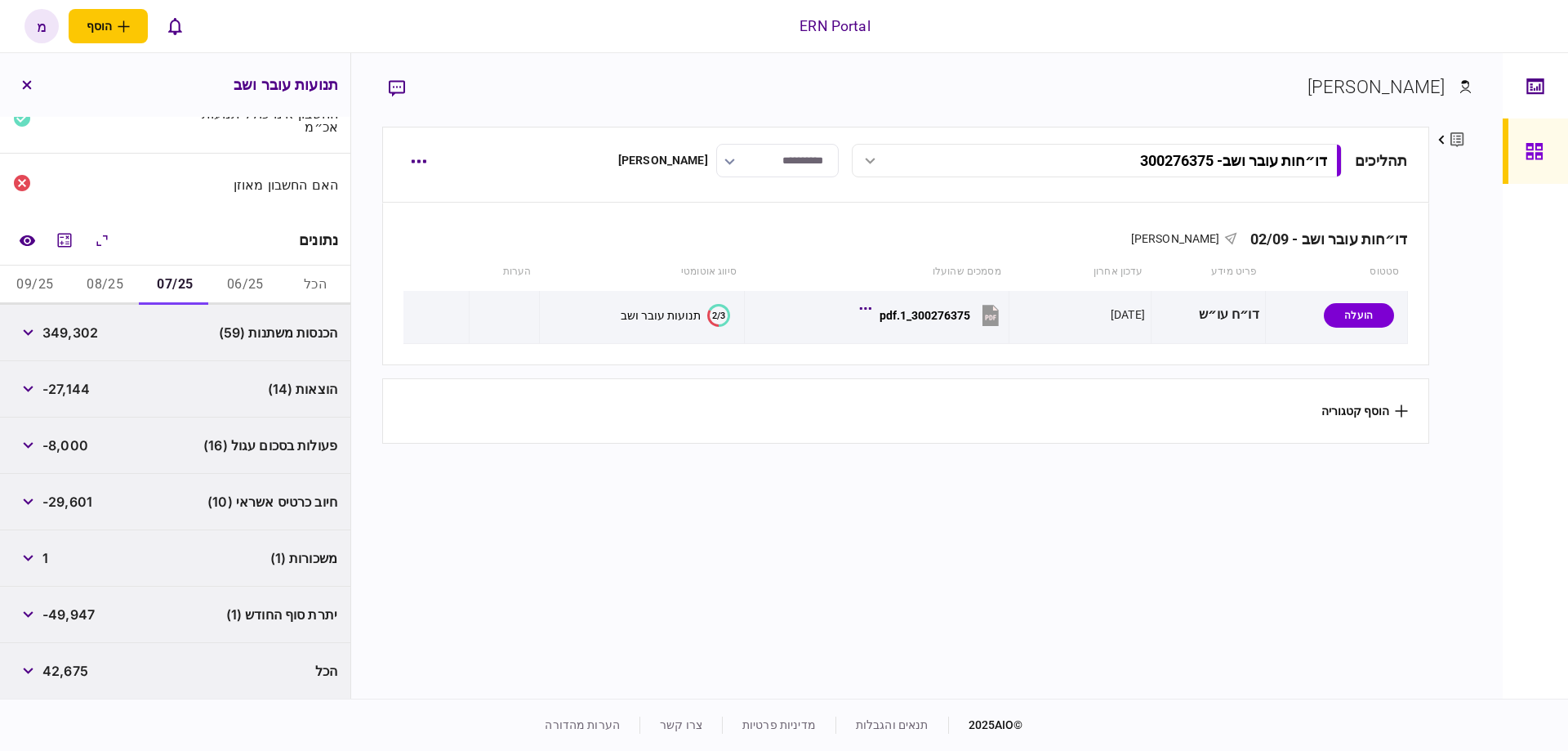
scroll to position [143, 0]
click at [30, 561] on button "button" at bounding box center [27, 561] width 29 height 29
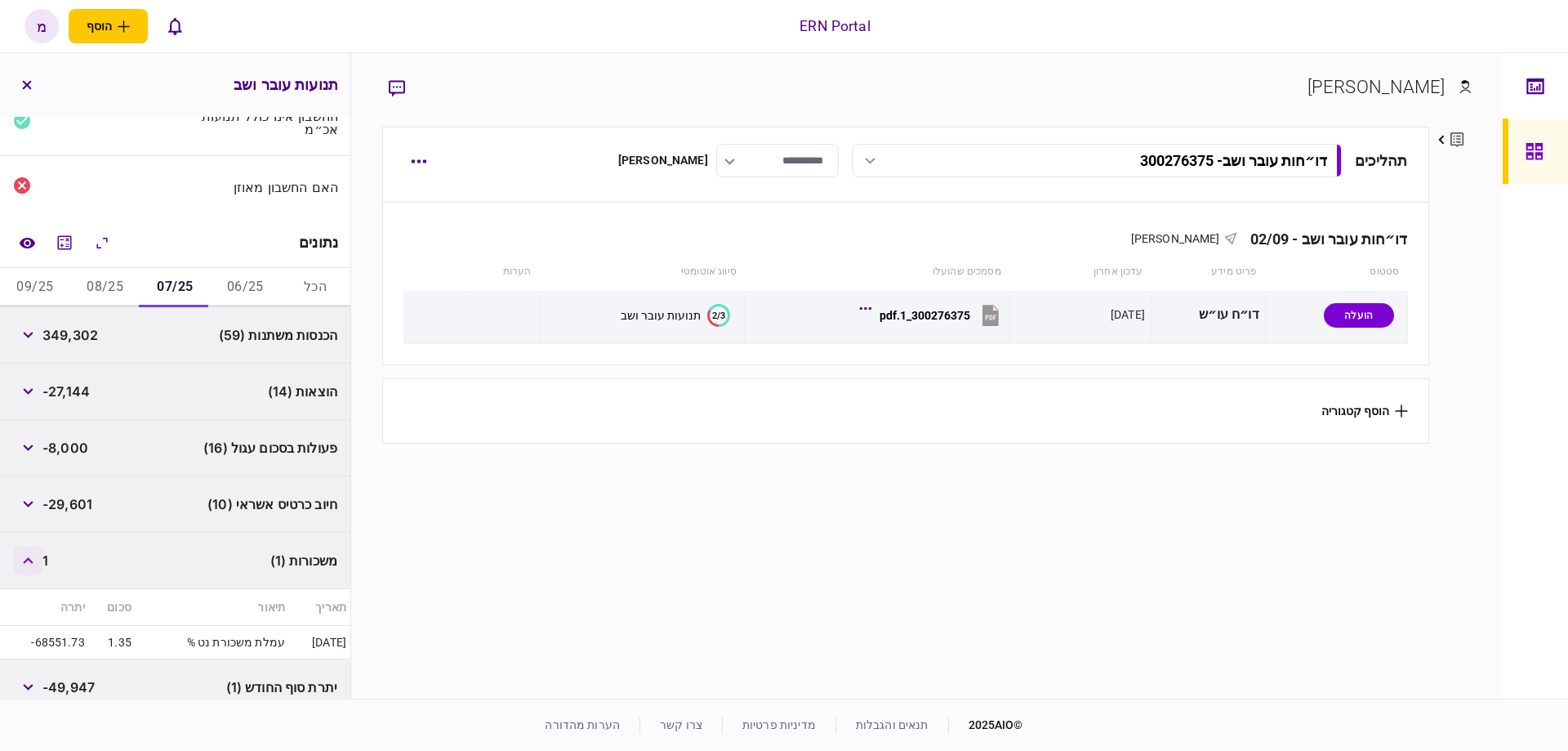
click at [32, 562] on button "button" at bounding box center [27, 561] width 29 height 29
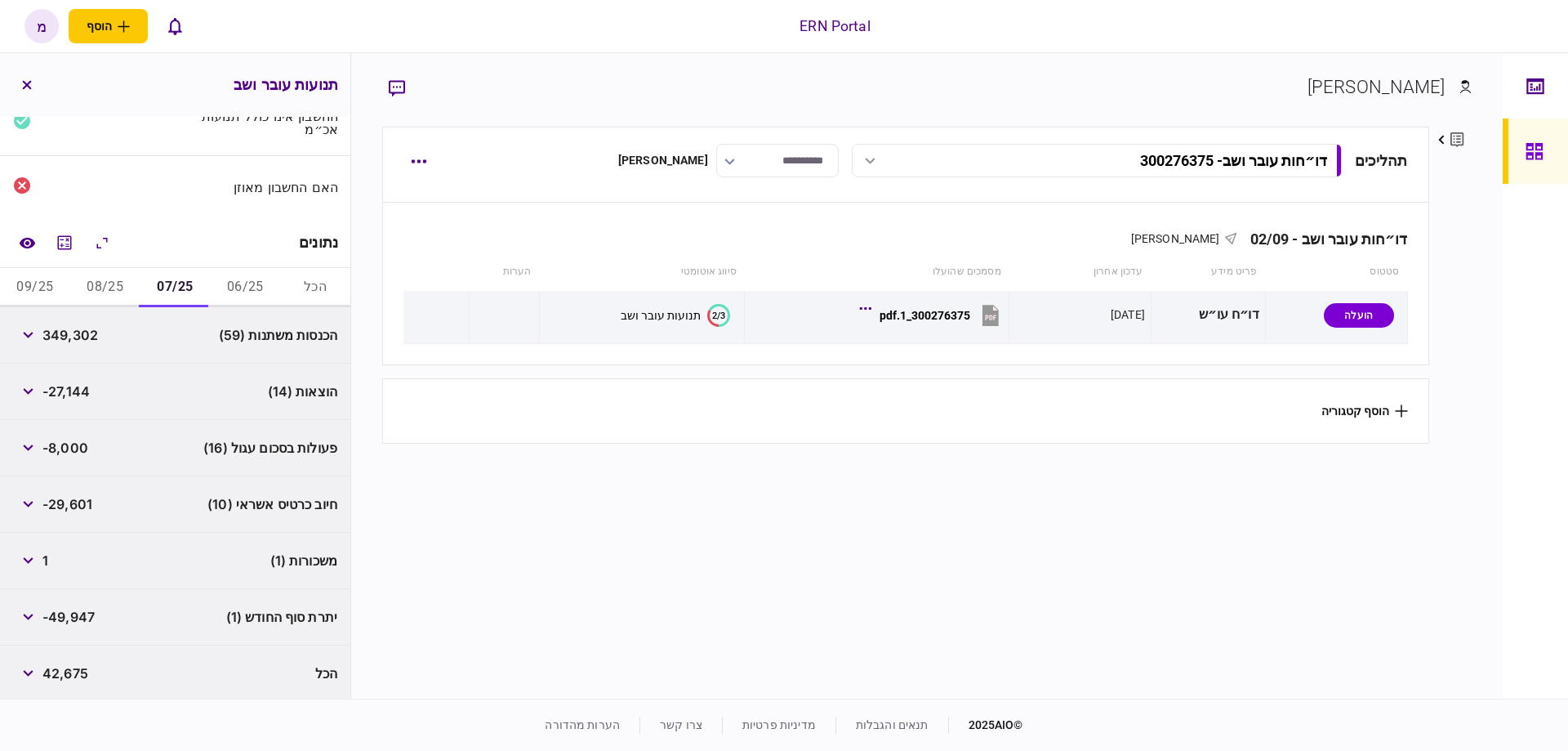
click at [91, 283] on button "08/25" at bounding box center [106, 287] width 71 height 39
click at [32, 393] on button "button" at bounding box center [27, 391] width 29 height 29
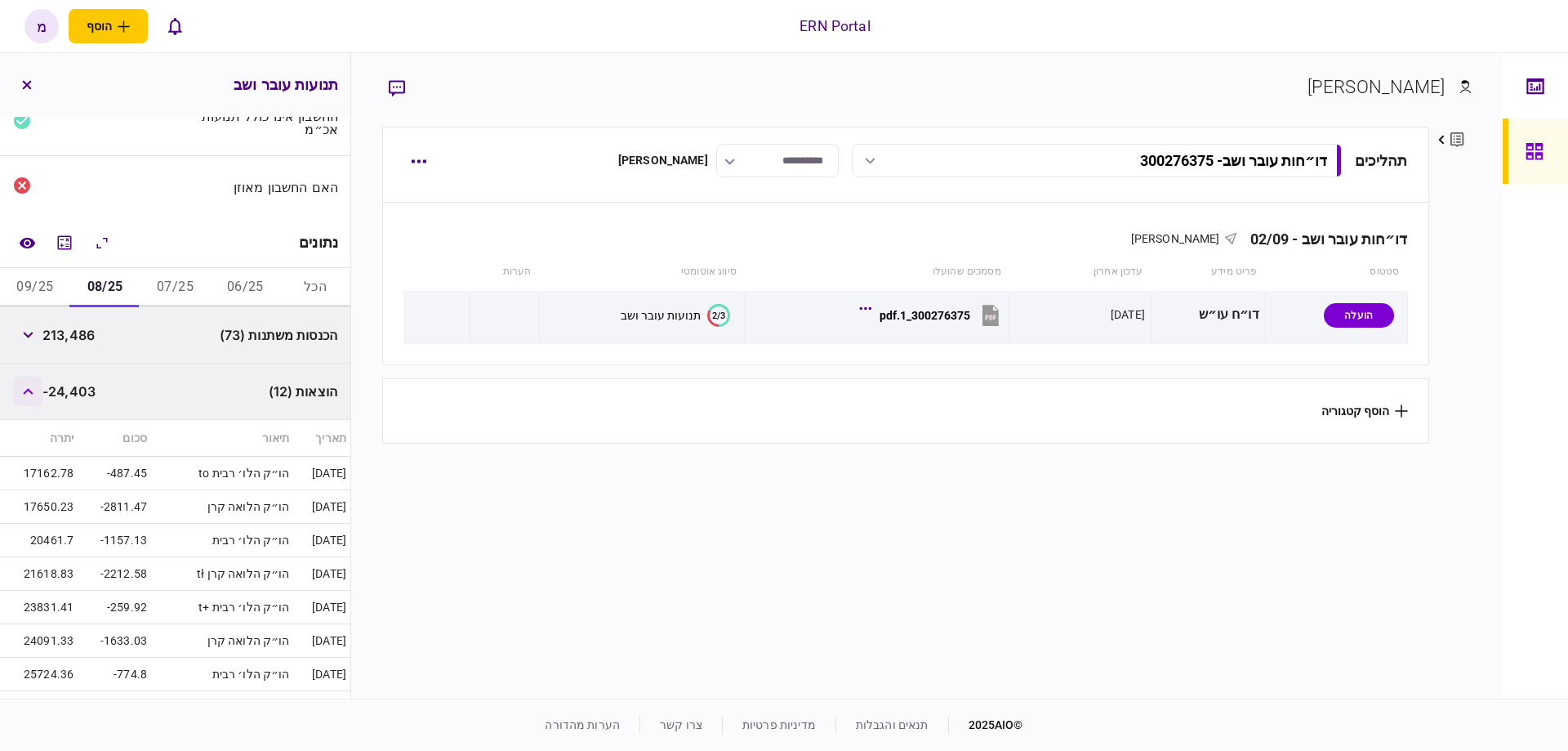
click at [32, 392] on button "button" at bounding box center [27, 391] width 29 height 29
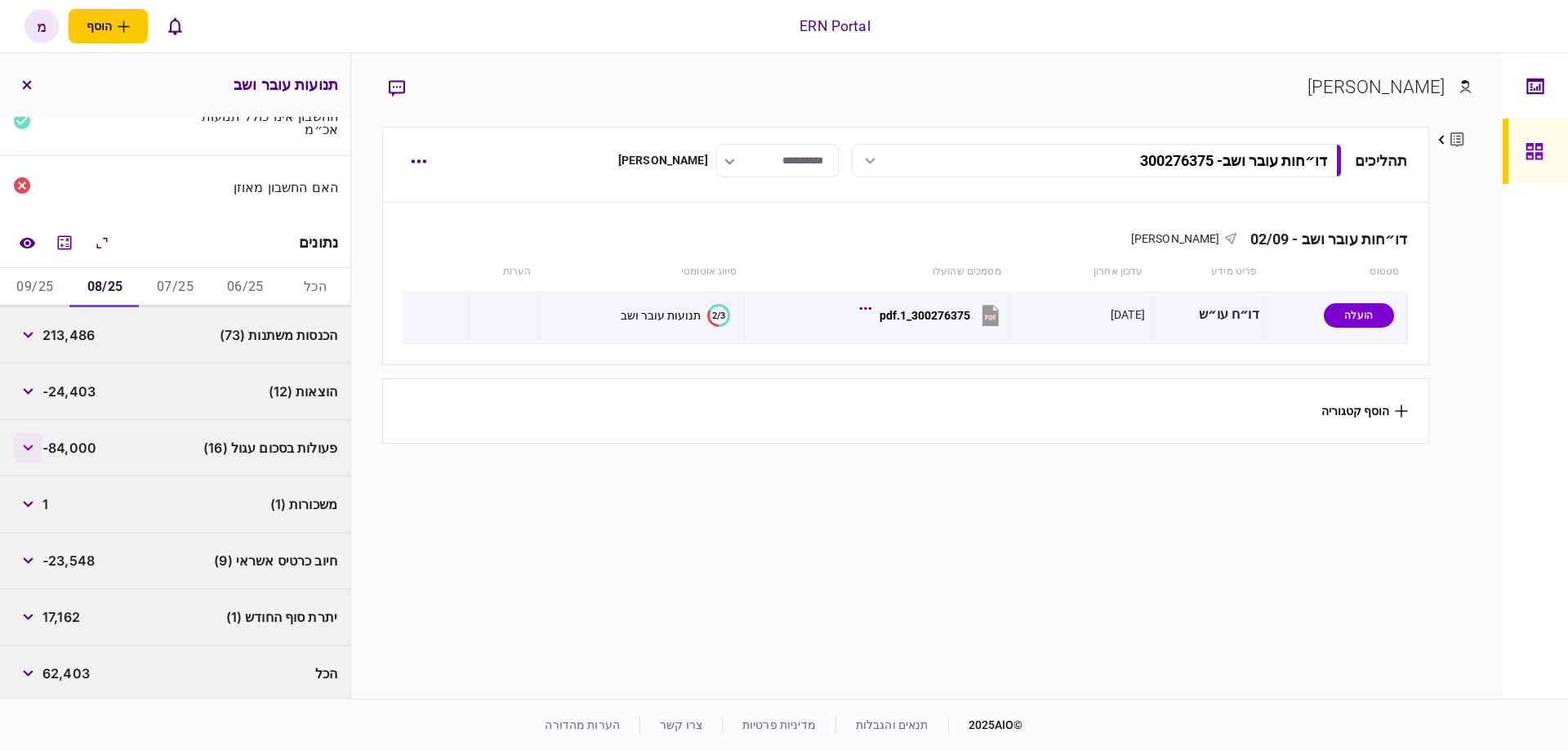
click at [17, 437] on button "button" at bounding box center [27, 448] width 29 height 29
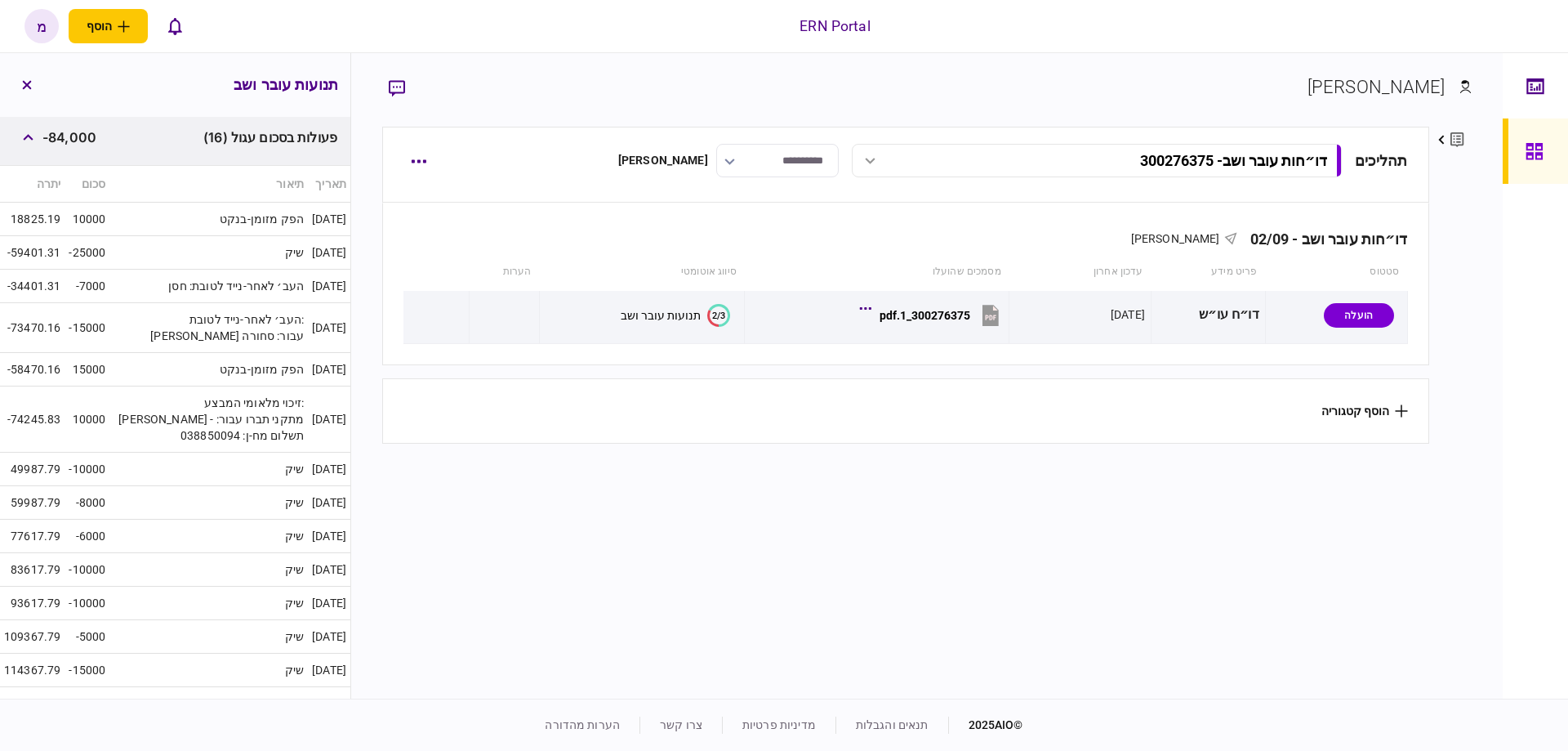
scroll to position [372, 0]
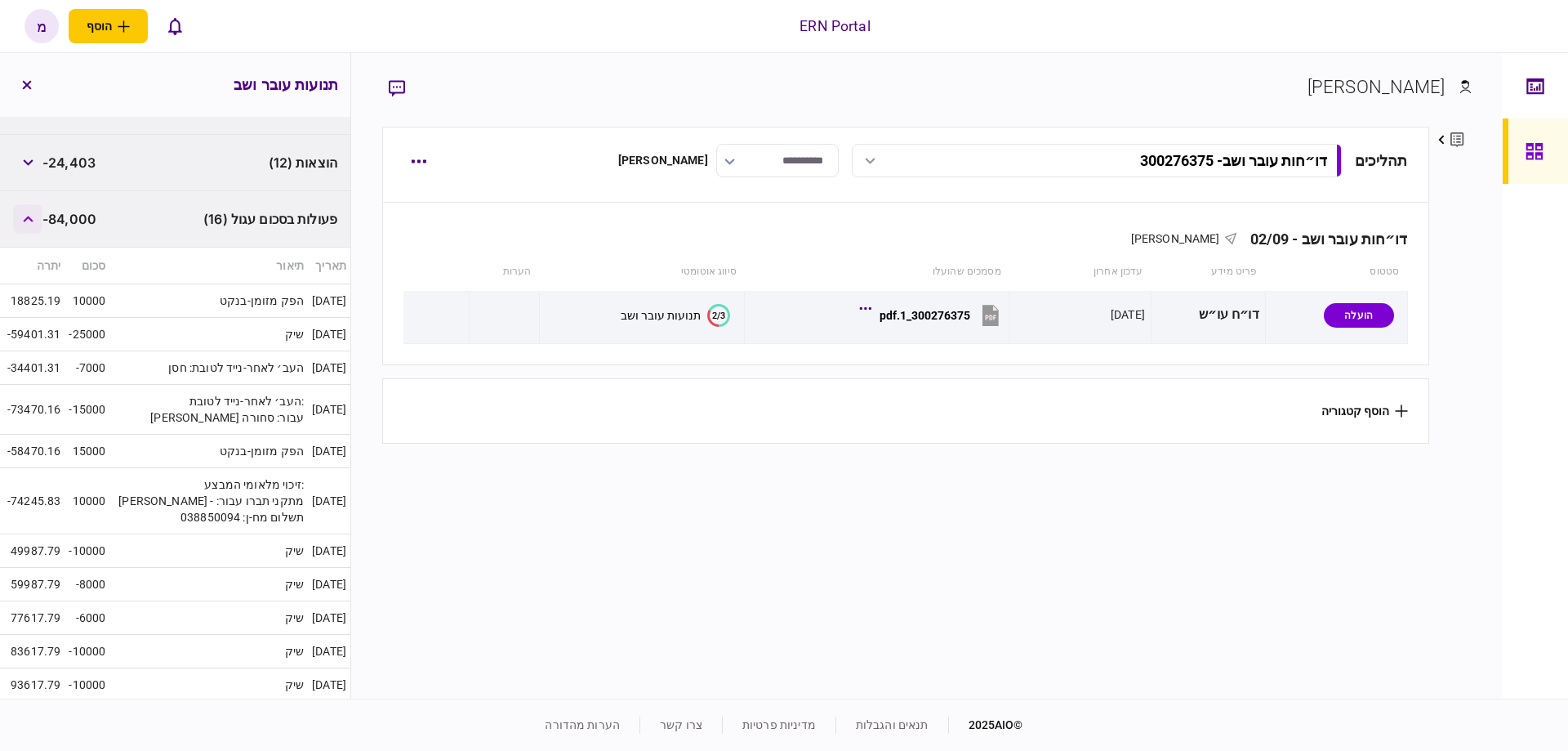
click at [31, 219] on button "button" at bounding box center [27, 219] width 29 height 29
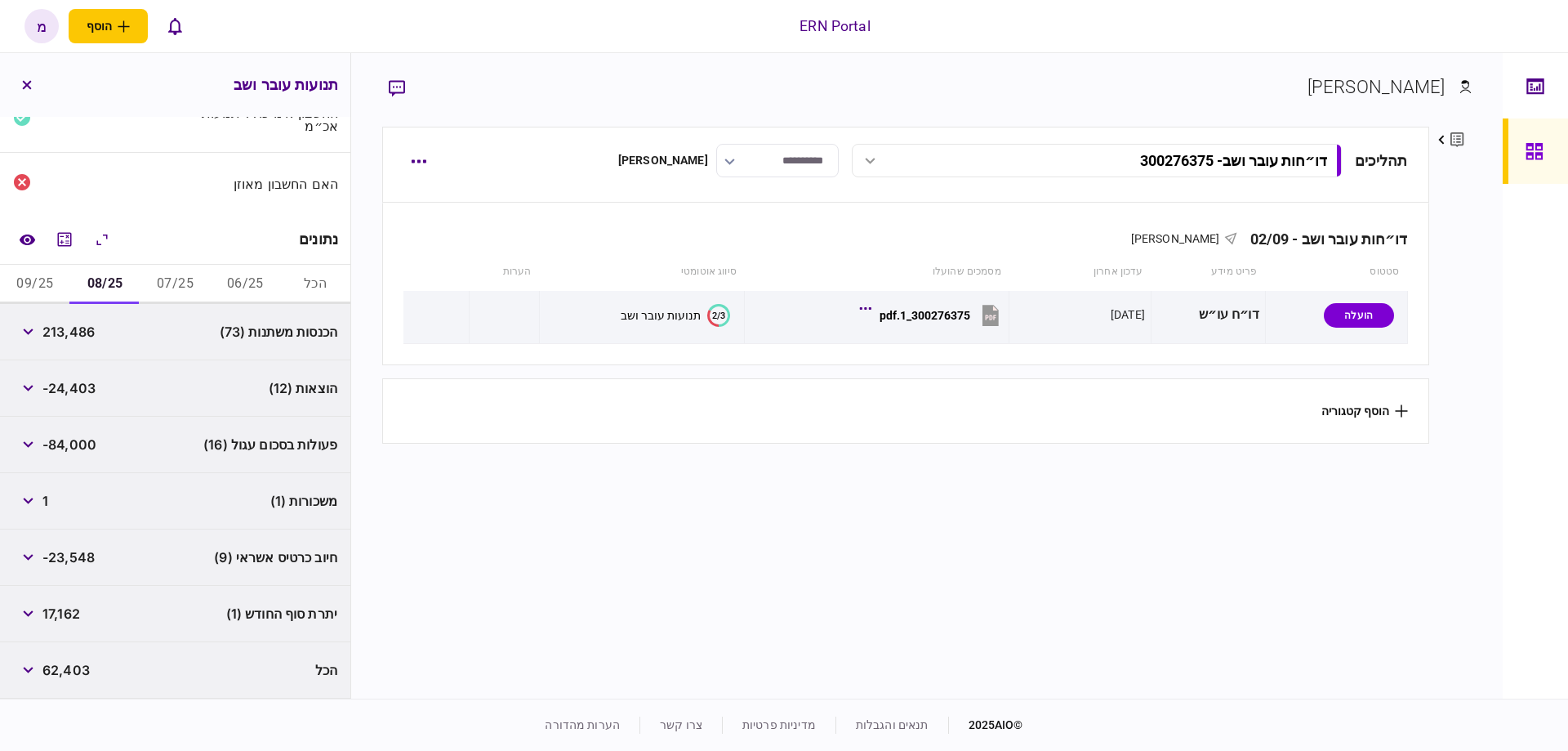
scroll to position [143, 0]
click at [22, 441] on button "button" at bounding box center [27, 448] width 29 height 29
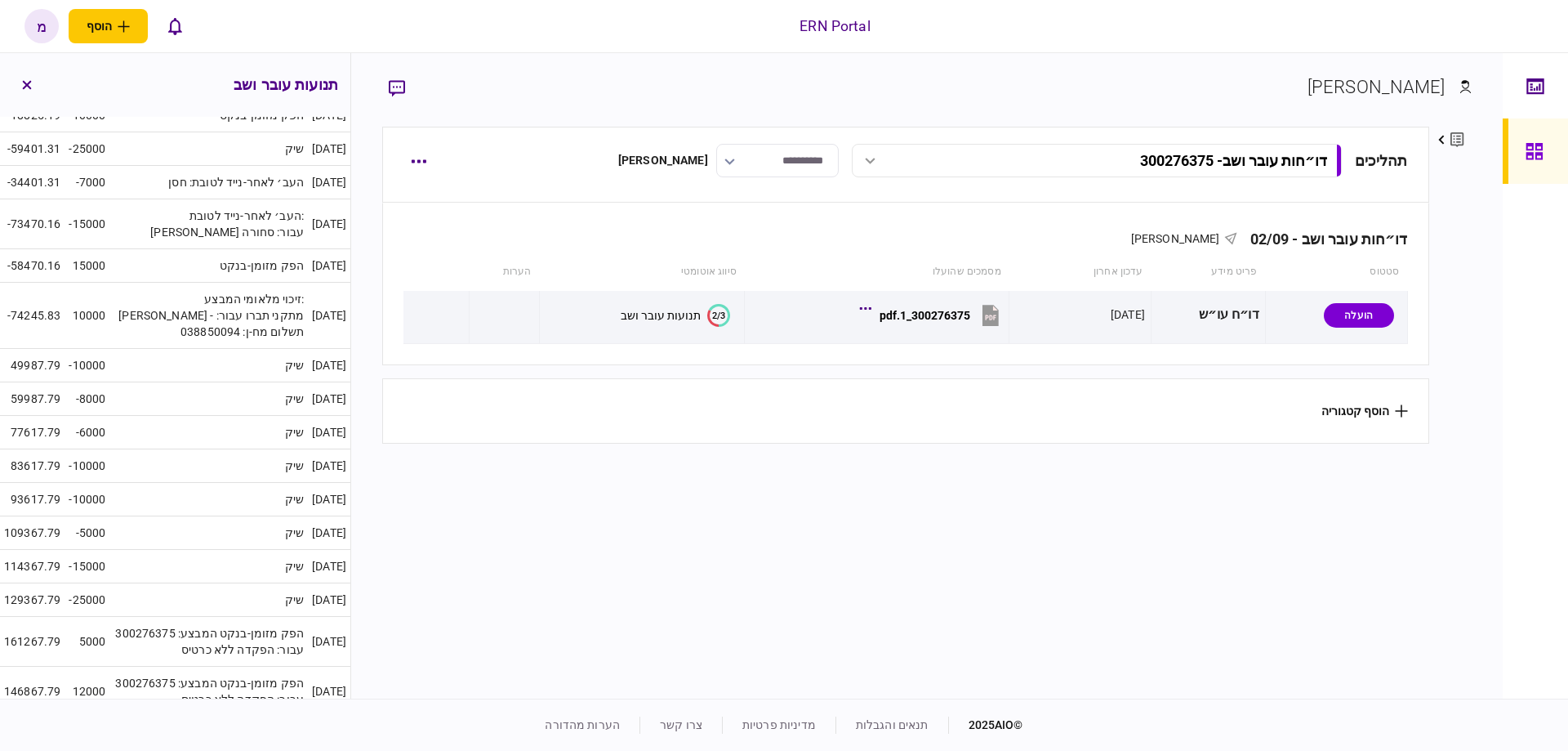
scroll to position [394, 0]
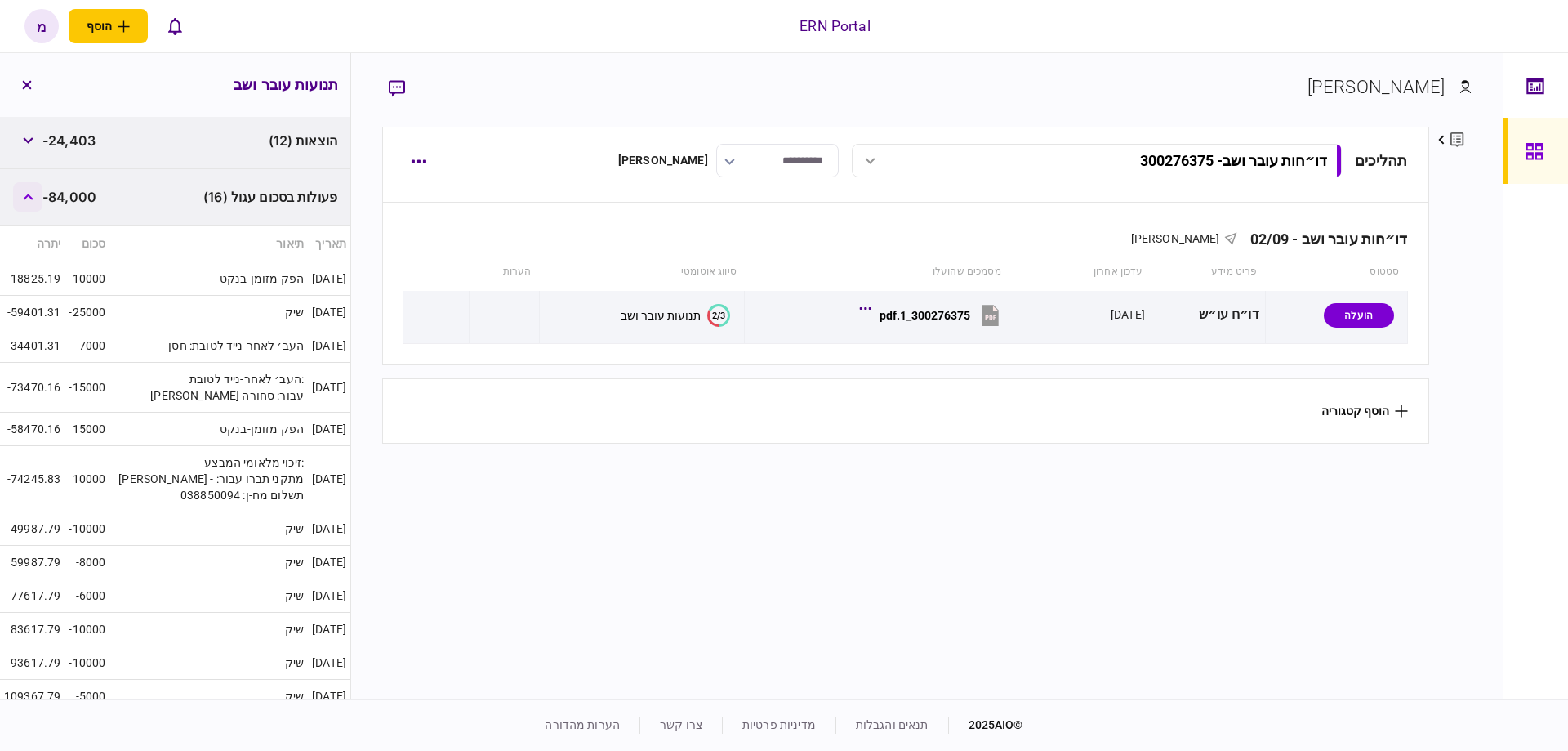
click at [31, 195] on icon "button" at bounding box center [27, 197] width 11 height 7
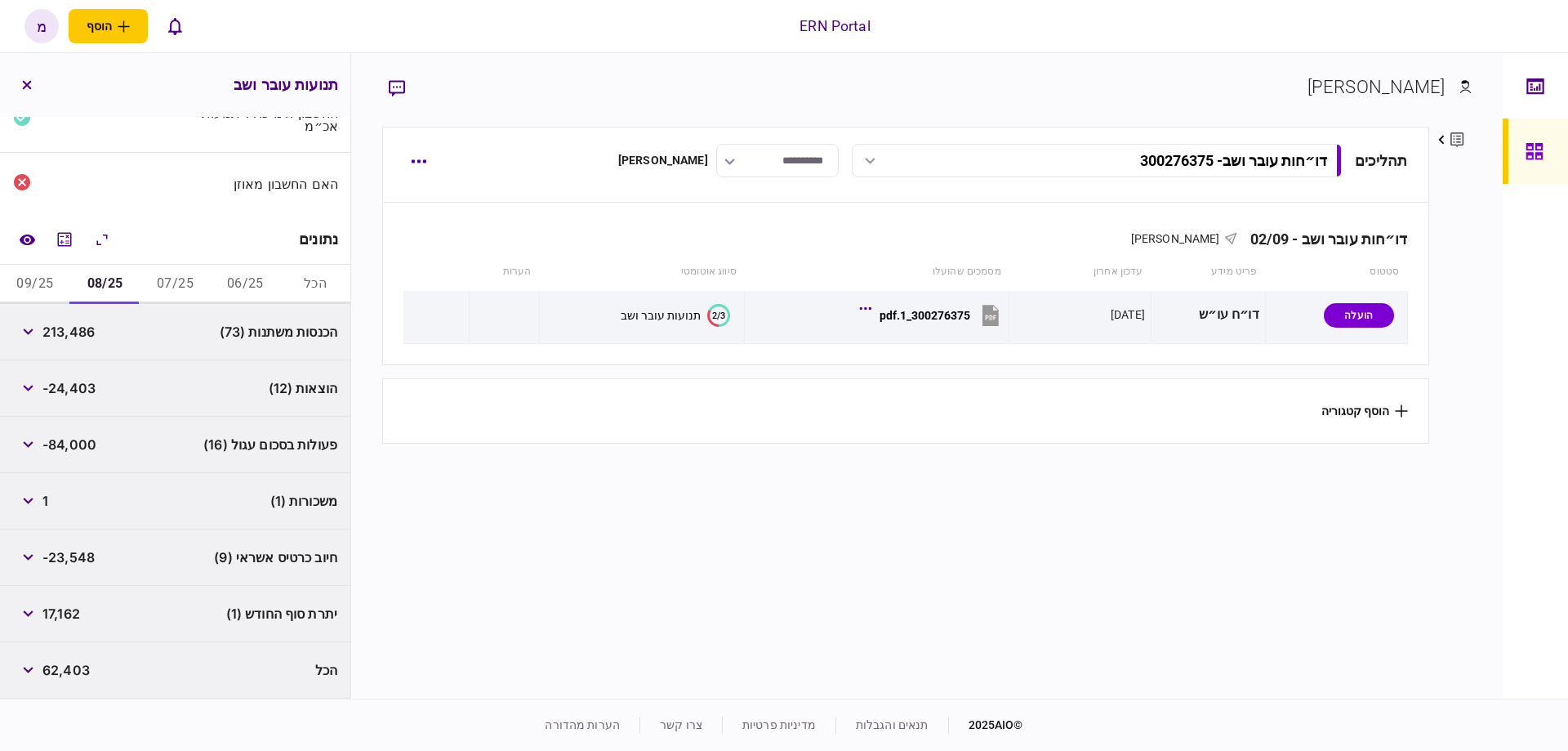
scroll to position [143, 0]
click at [36, 286] on button "09/25" at bounding box center [35, 287] width 71 height 39
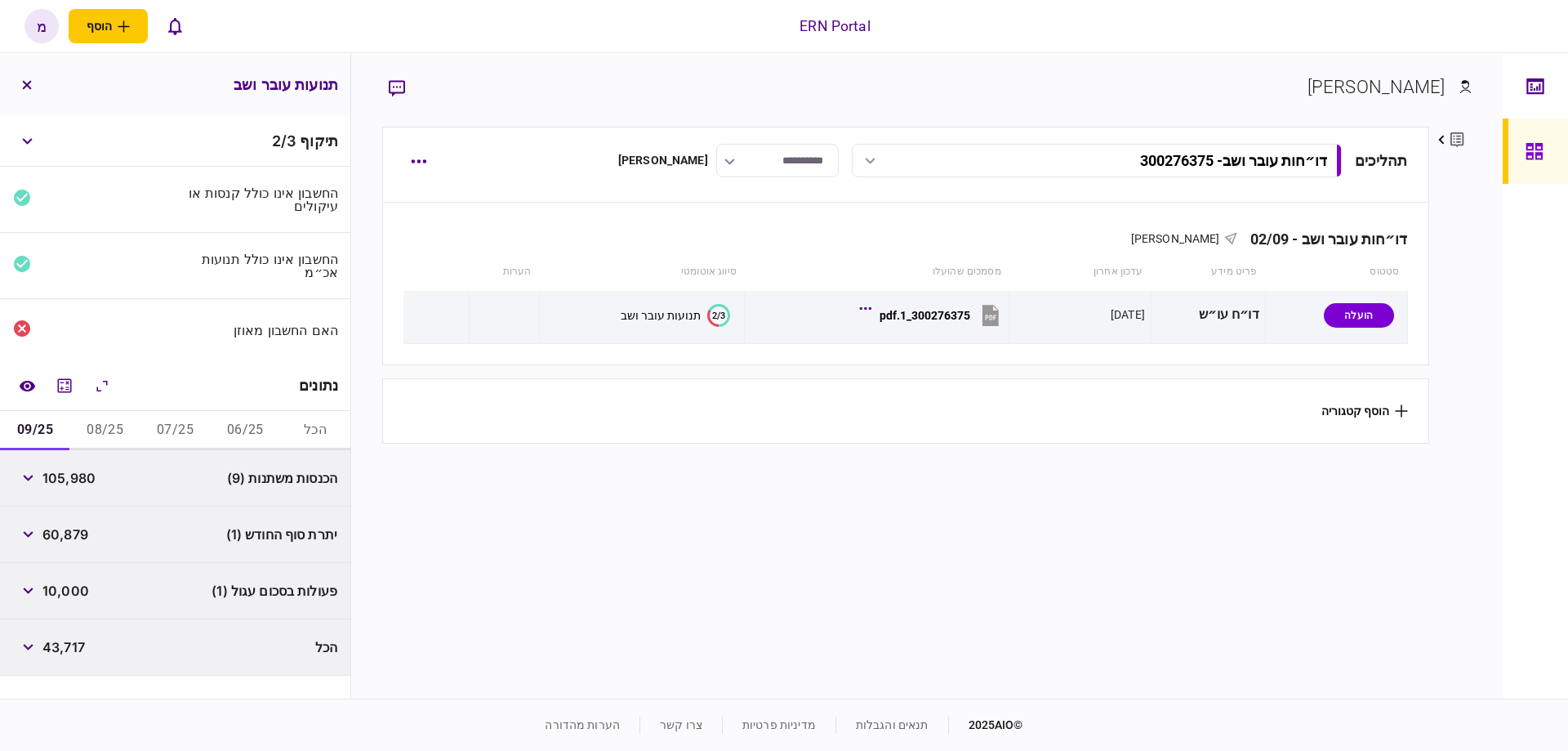
scroll to position [0, 0]
click at [28, 475] on icon "button" at bounding box center [27, 477] width 10 height 7
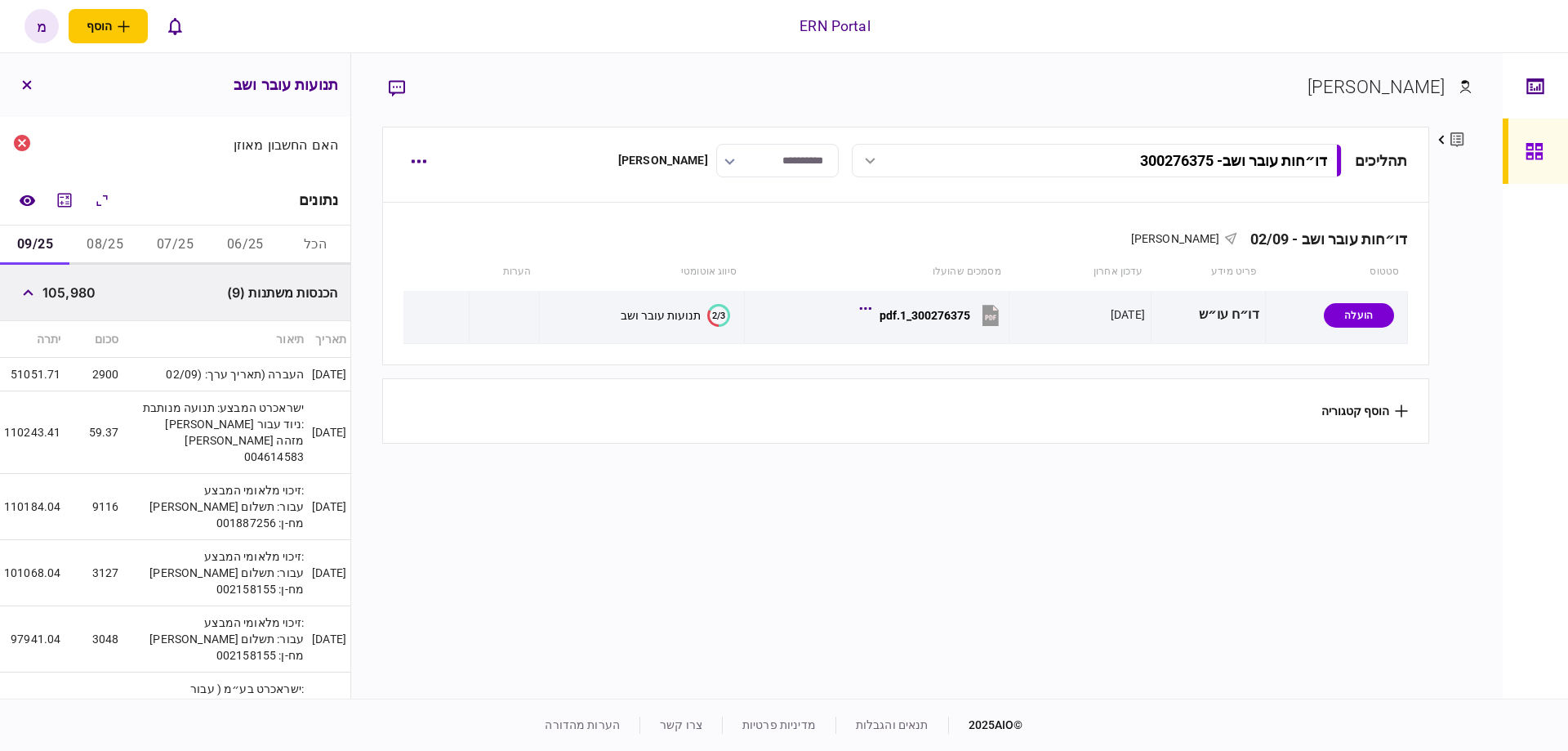
scroll to position [277, 0]
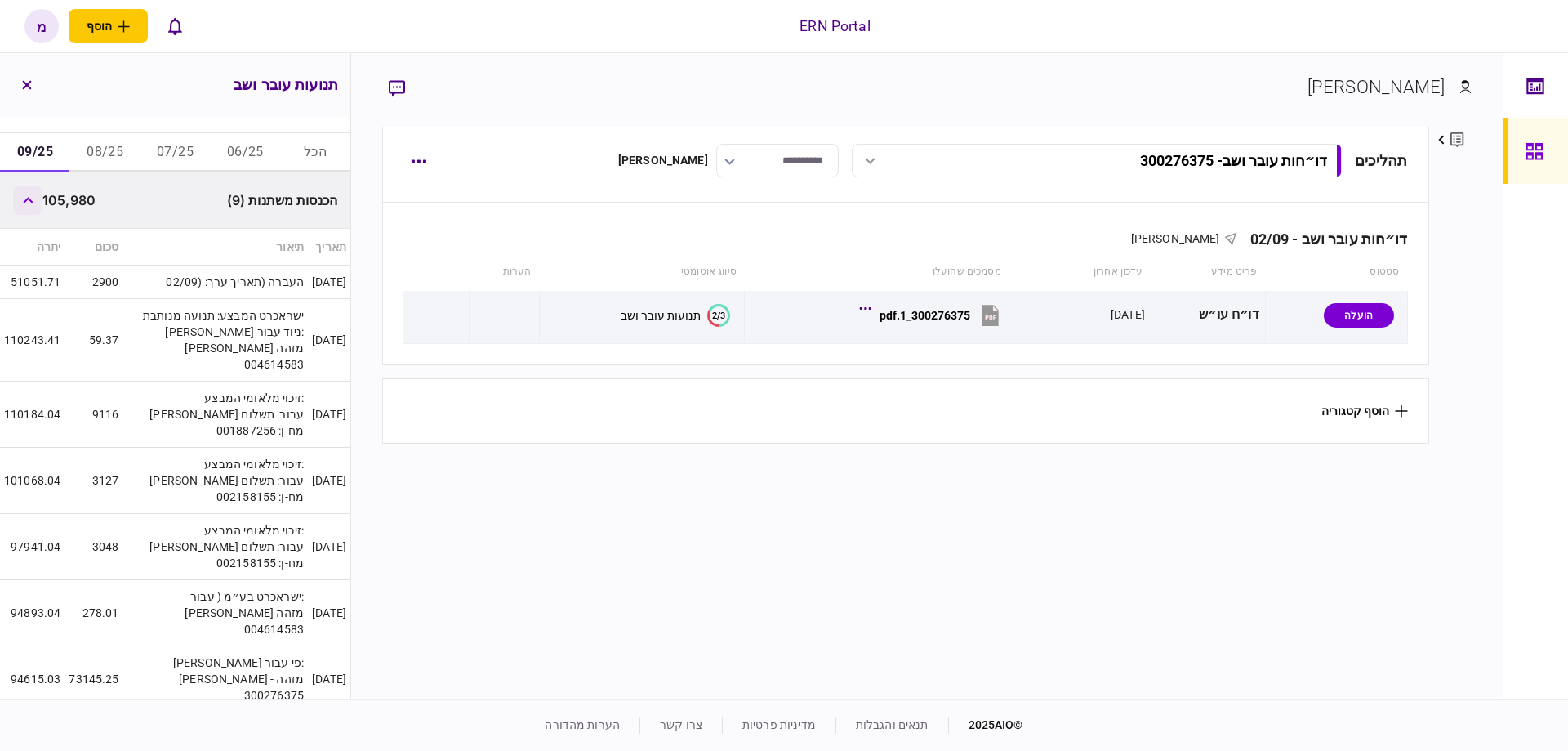
click at [37, 186] on button "button" at bounding box center [27, 200] width 29 height 29
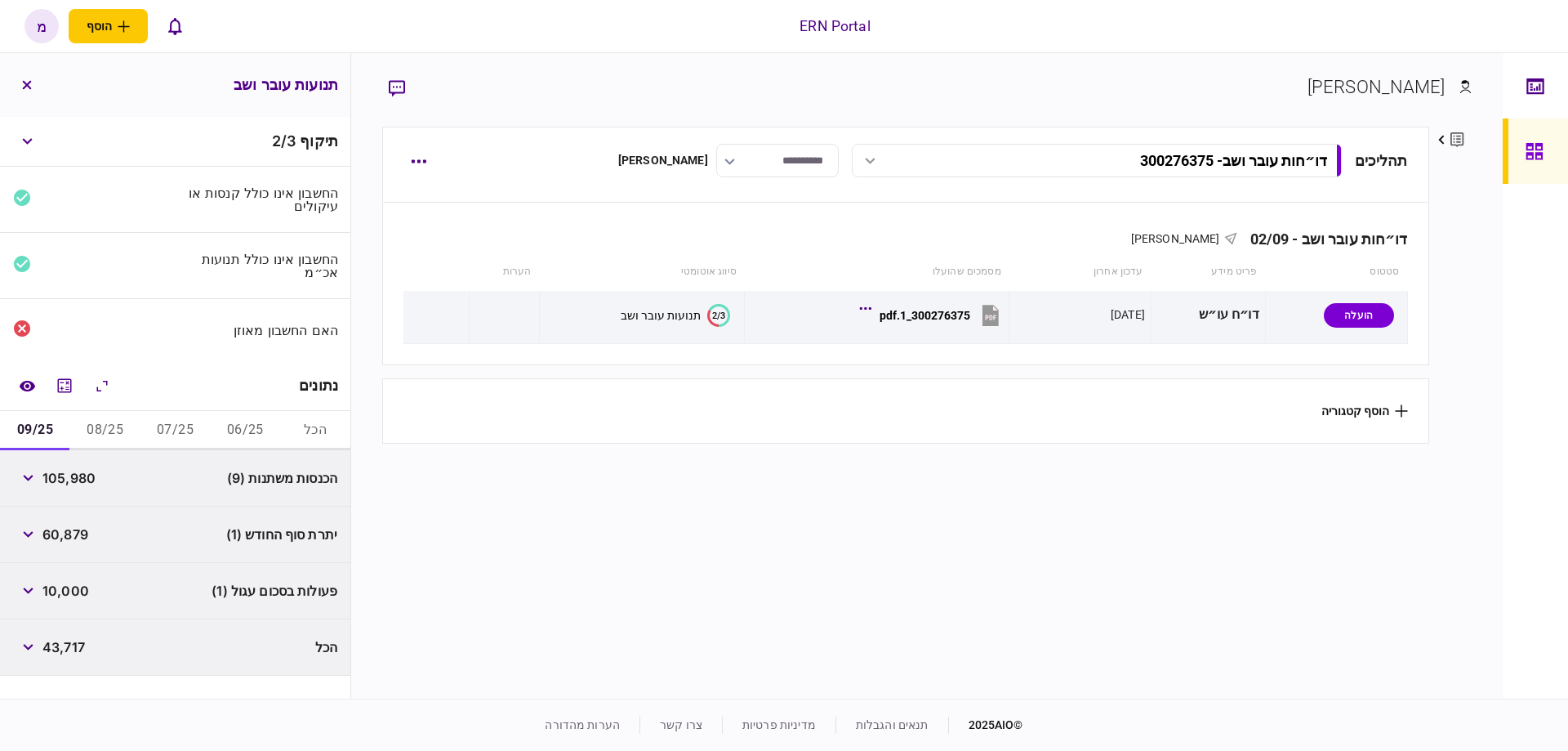
scroll to position [0, 0]
click at [26, 537] on button "button" at bounding box center [27, 534] width 29 height 29
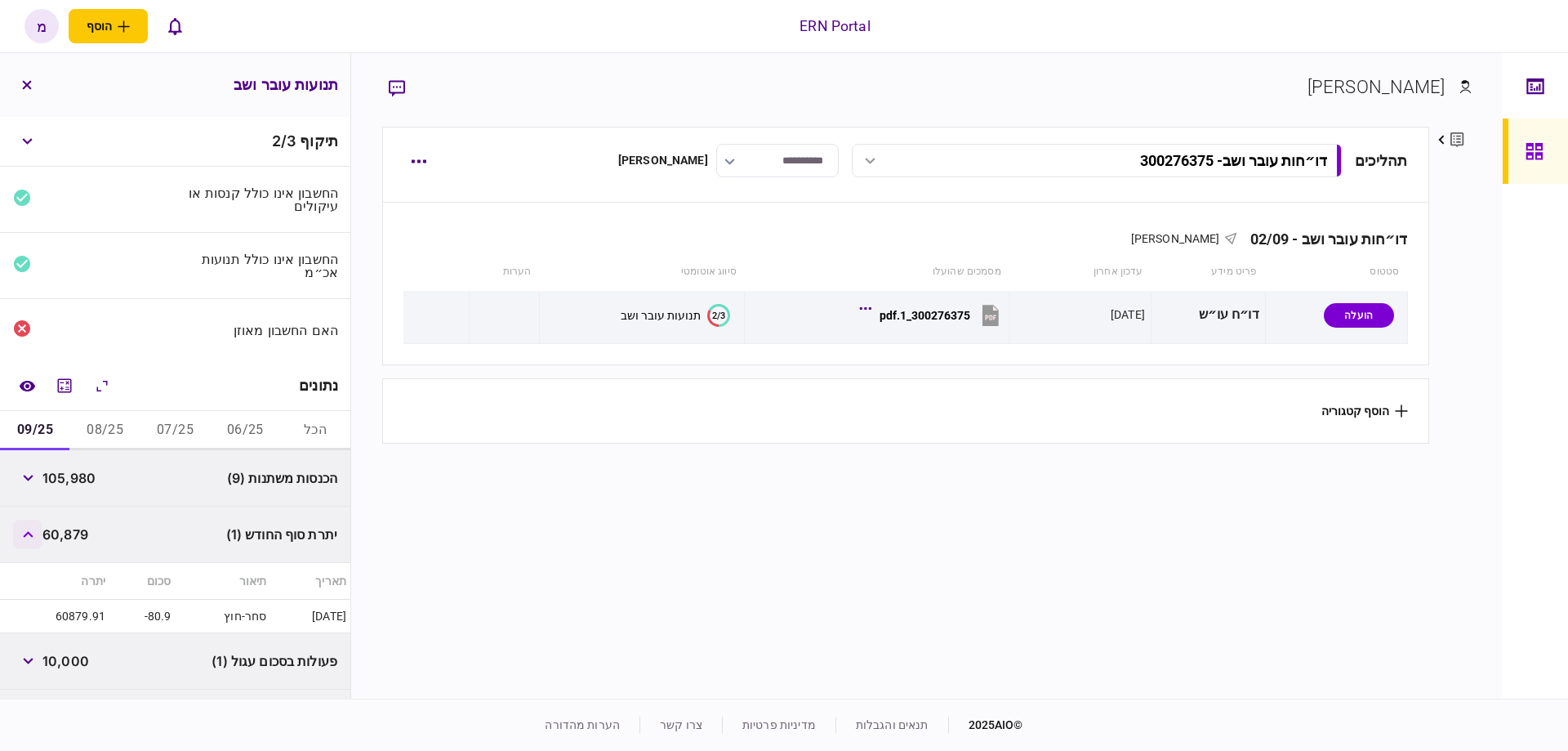
click at [37, 533] on button "button" at bounding box center [27, 534] width 29 height 29
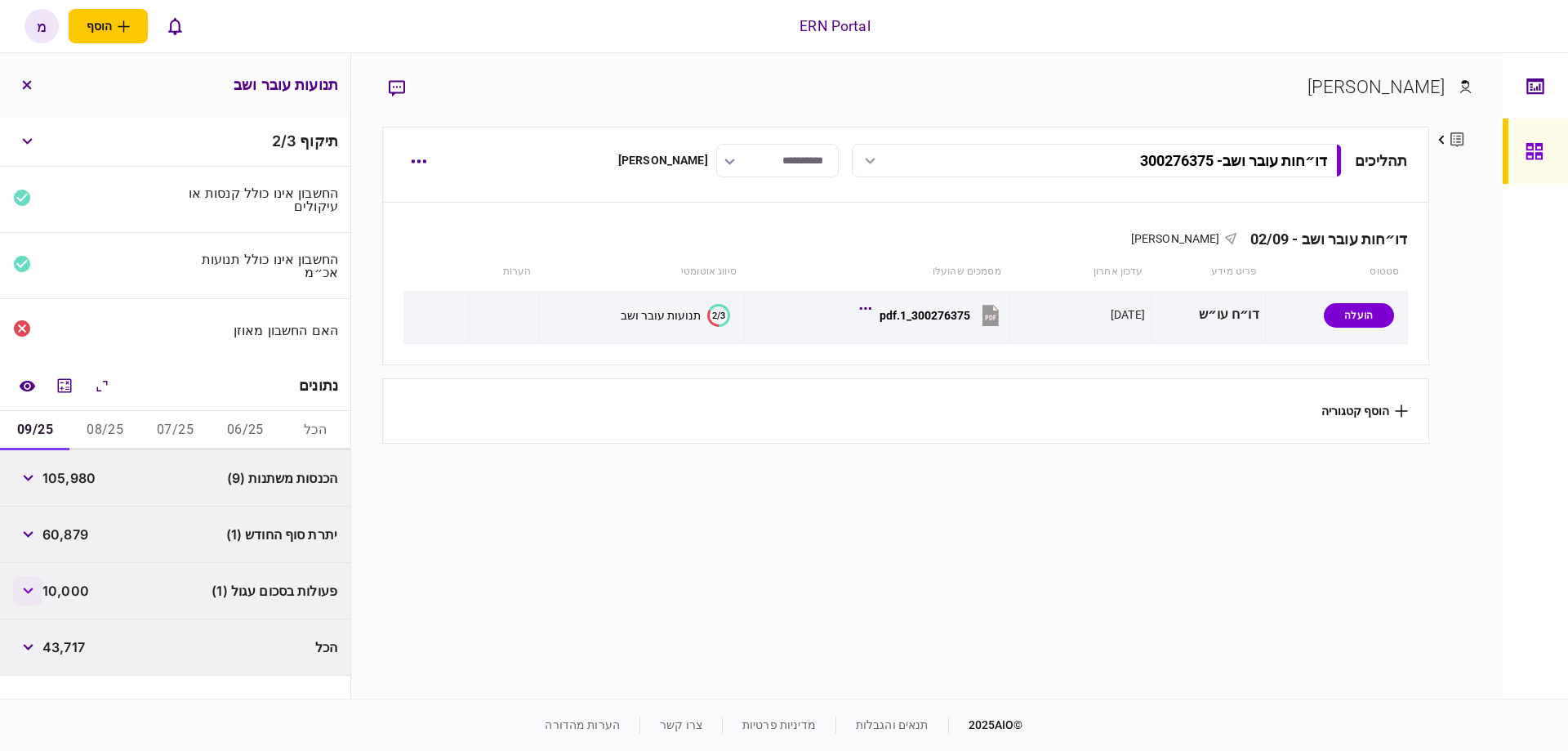
click at [42, 577] on button "button" at bounding box center [27, 591] width 29 height 29
click at [30, 587] on icon "button" at bounding box center [27, 590] width 11 height 7
click at [33, 533] on icon "button" at bounding box center [27, 534] width 11 height 7
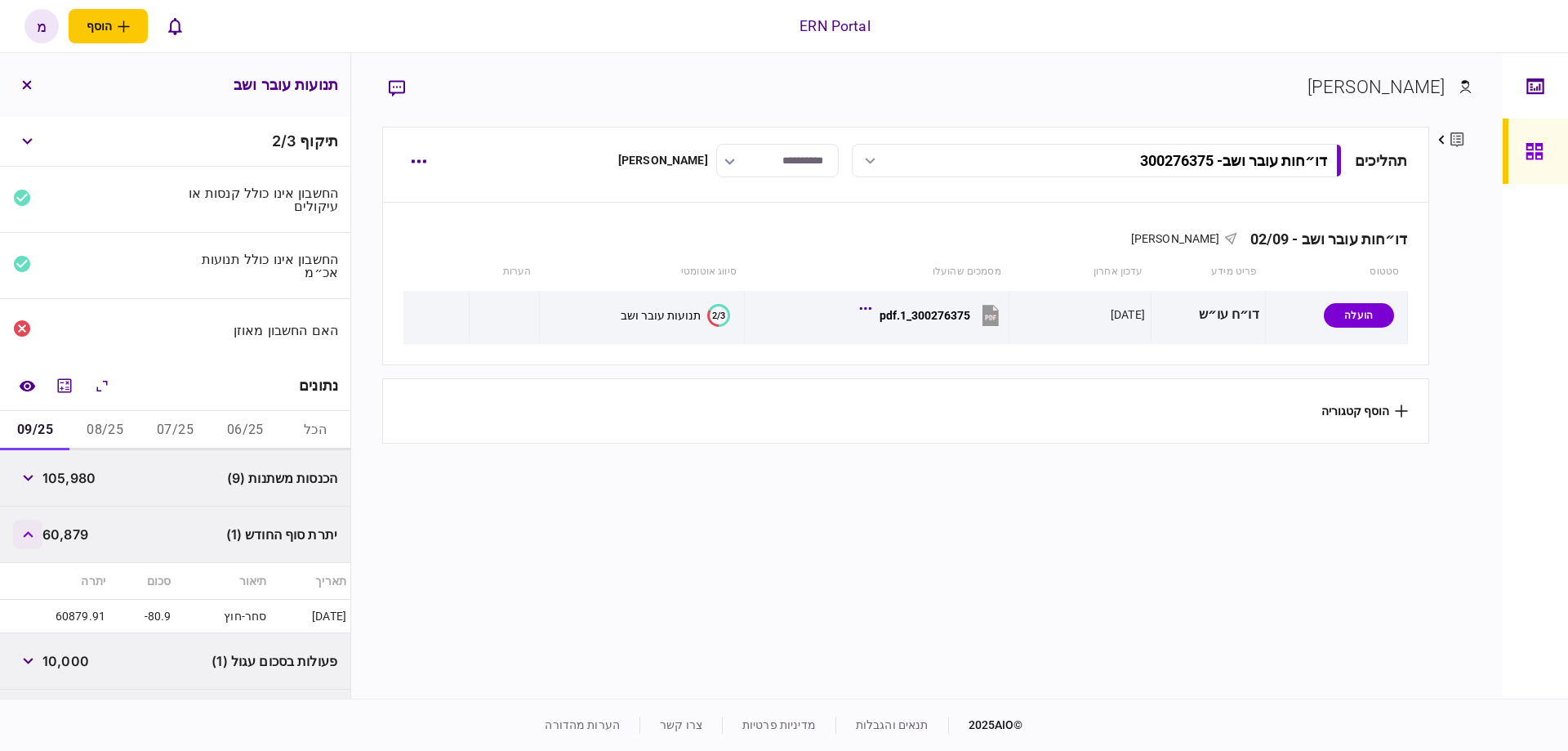
click at [33, 533] on icon "button" at bounding box center [27, 534] width 11 height 7
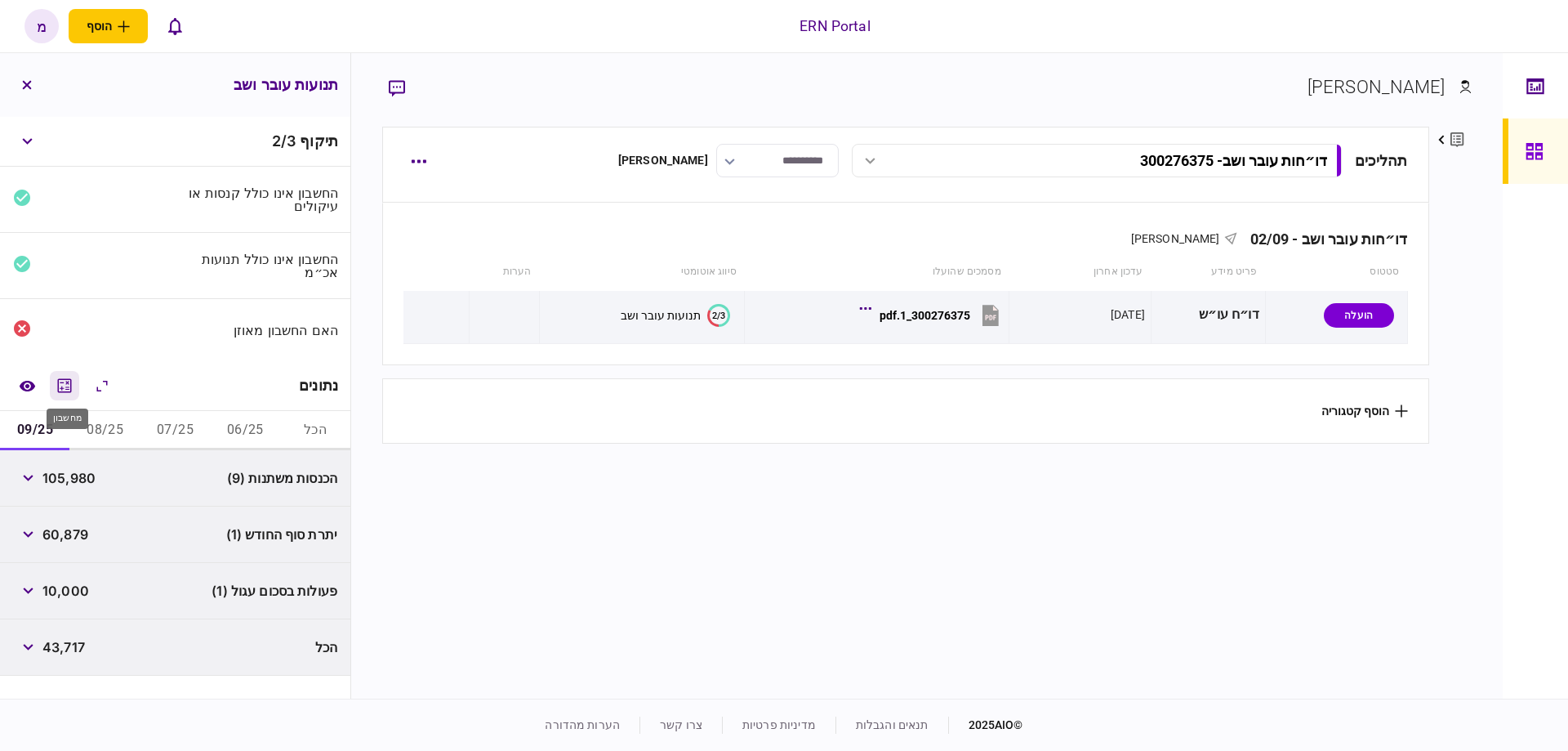
click at [74, 376] on icon "מחשבון" at bounding box center [65, 385] width 20 height 20
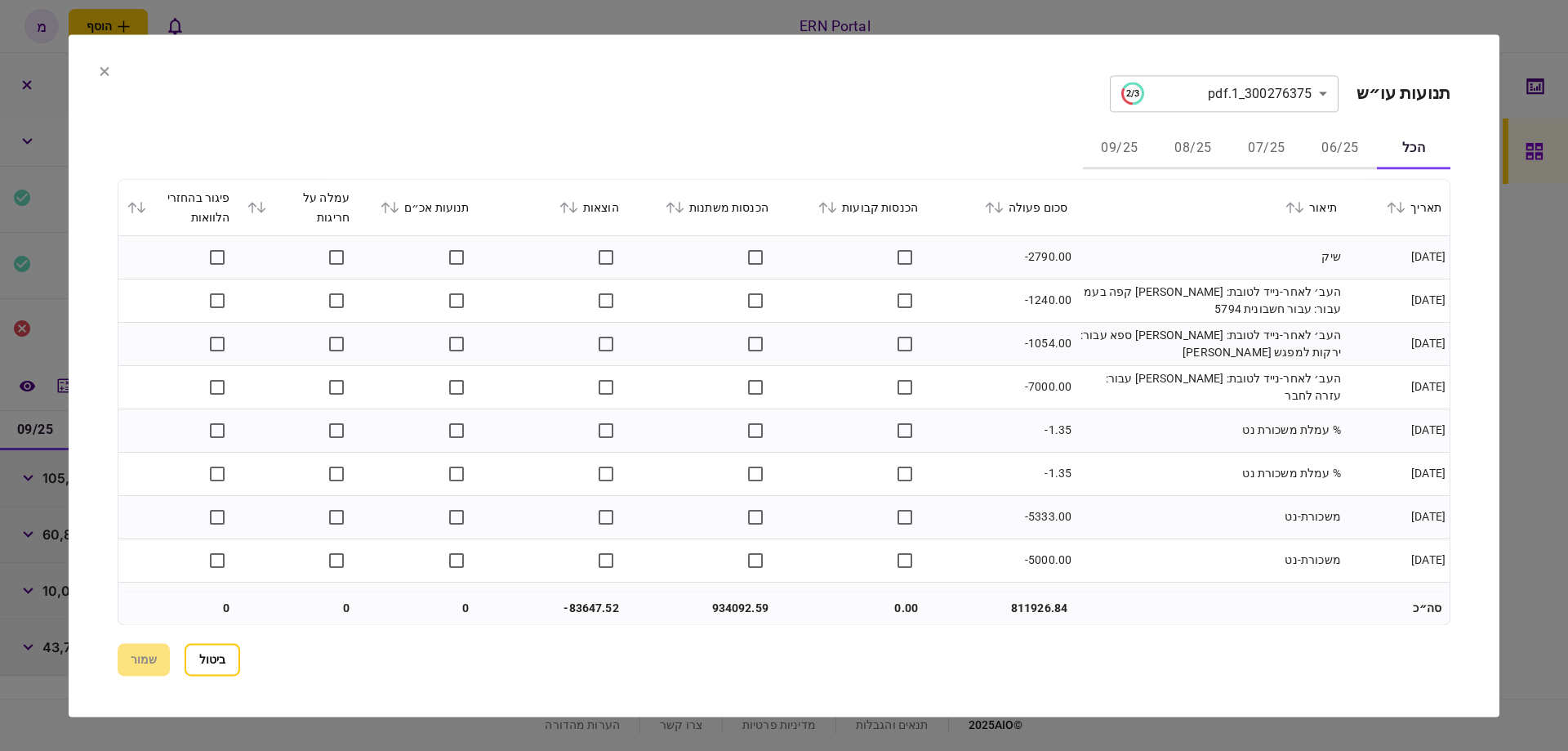
click at [585, 216] on div "הוצאות" at bounding box center [553, 208] width 133 height 20
click at [578, 213] on icon at bounding box center [573, 208] width 10 height 12
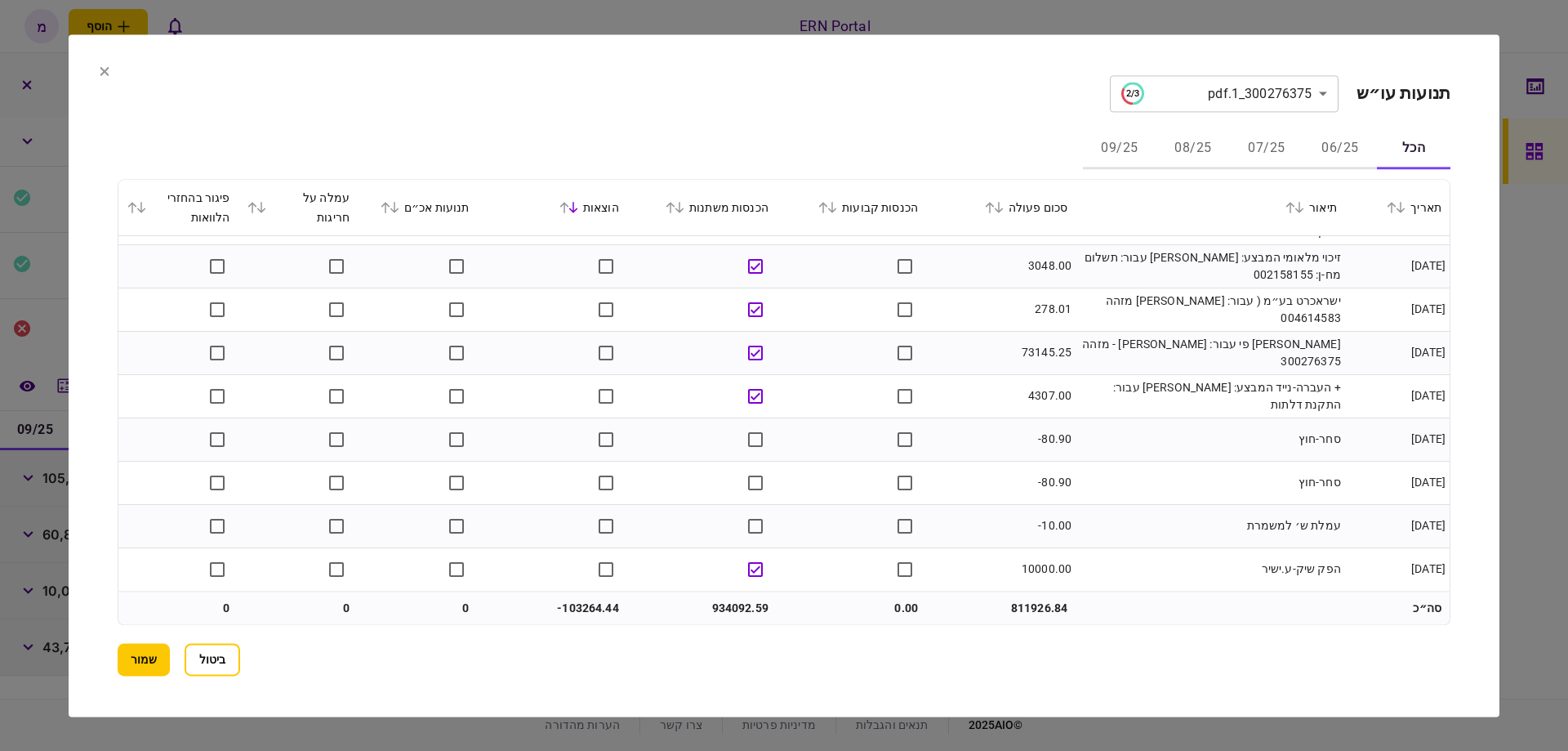
scroll to position [18269, 0]
click at [135, 649] on button "שמור" at bounding box center [143, 659] width 52 height 32
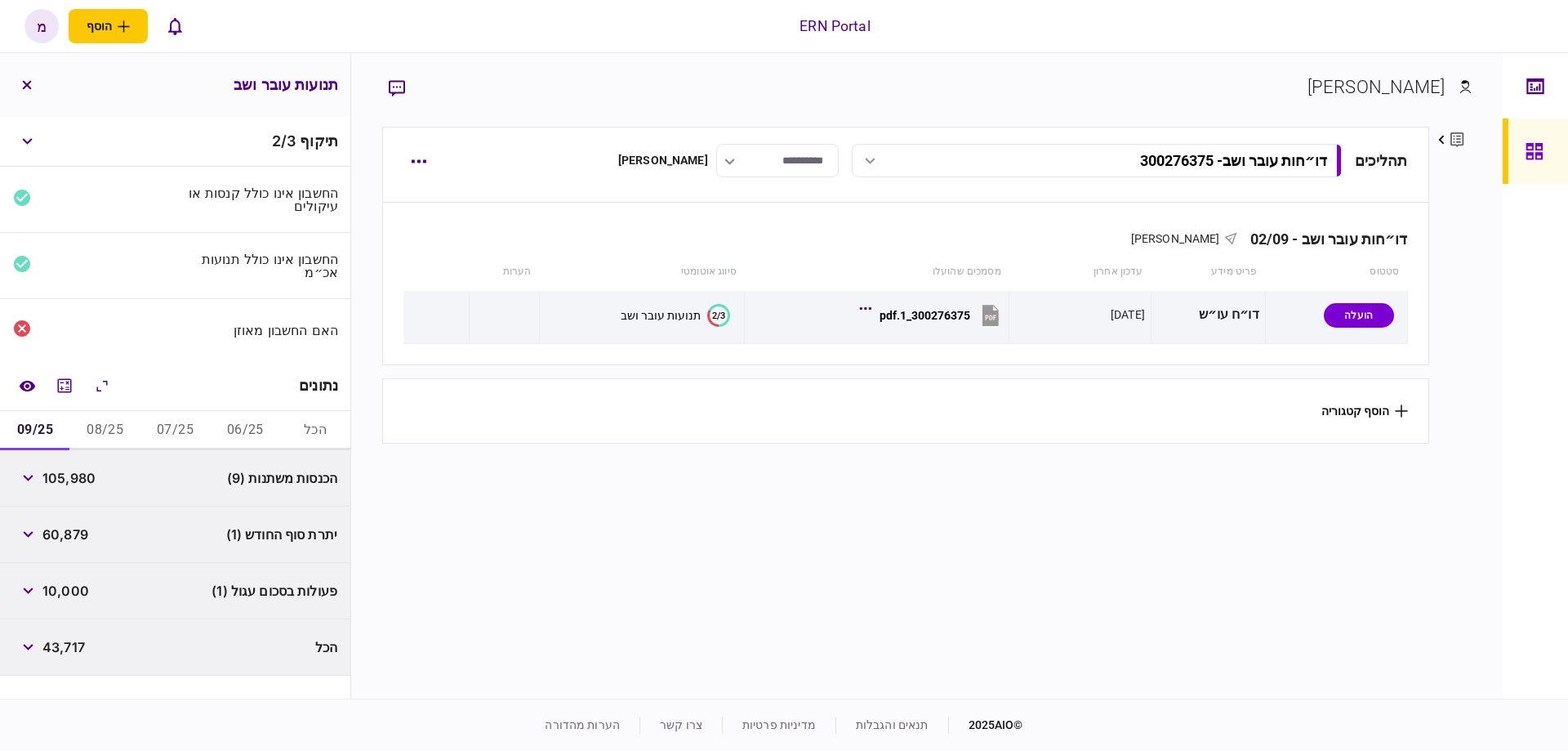
click at [663, 491] on section "תהליכים דו״חות עובר ושב - 300276375 דו״חות עובר ושב - 300276375 17:09 [DATE] דו…" at bounding box center [906, 410] width 1047 height 568
click at [481, 66] on div "[PERSON_NAME] פרטים ערוך שם פרטי [PERSON_NAME] שם משפחה [PERSON_NAME] דוא״ל [PE…" at bounding box center [926, 376] width 1152 height 645
click at [660, 570] on section "תהליכים דו״חות עובר ושב - 300276375 דו״חות עובר ושב - 300276375 17:09 [DATE] דו…" at bounding box center [906, 410] width 1047 height 568
click at [239, 414] on button "06/25" at bounding box center [245, 430] width 71 height 39
click at [34, 535] on button "button" at bounding box center [27, 534] width 29 height 29
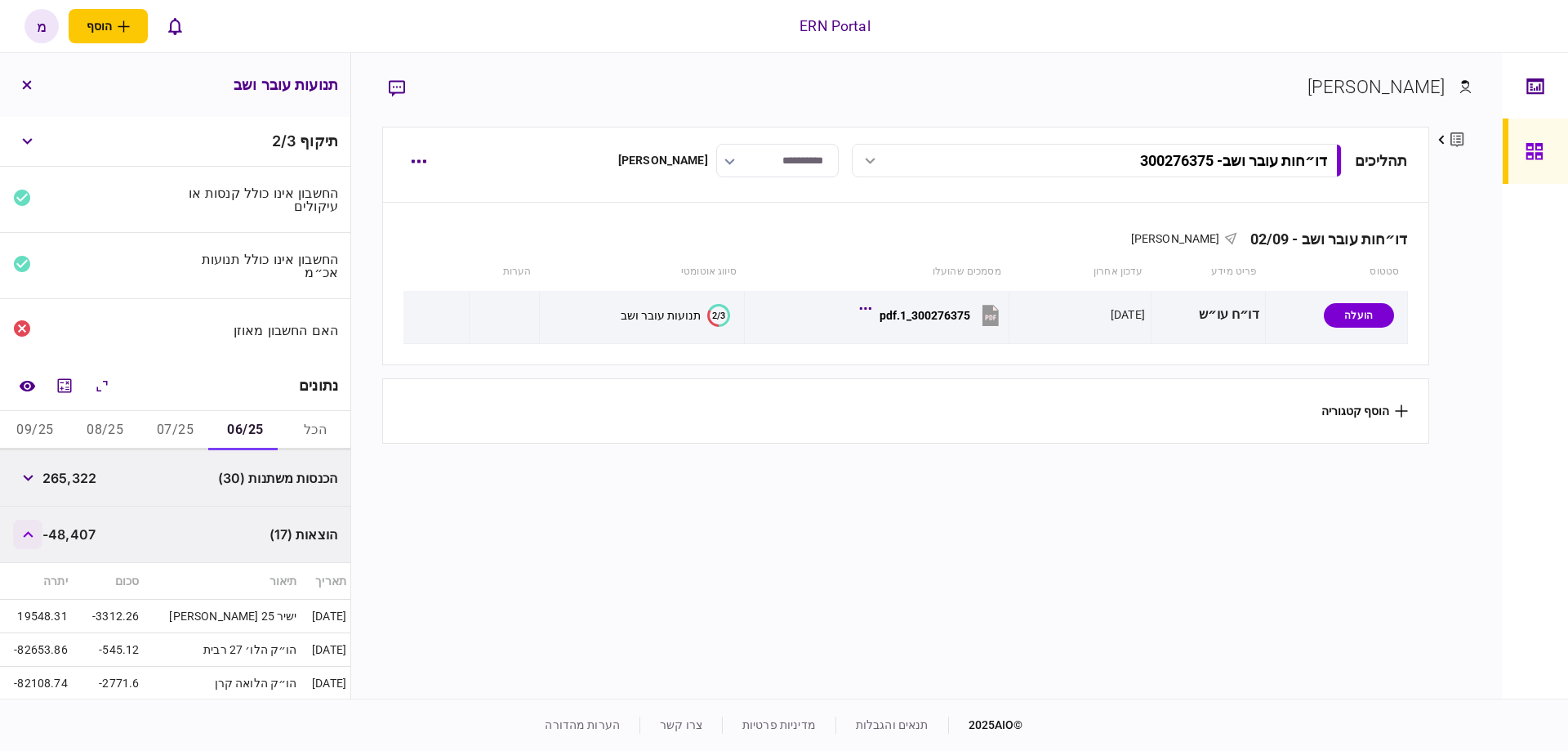
scroll to position [92, 0]
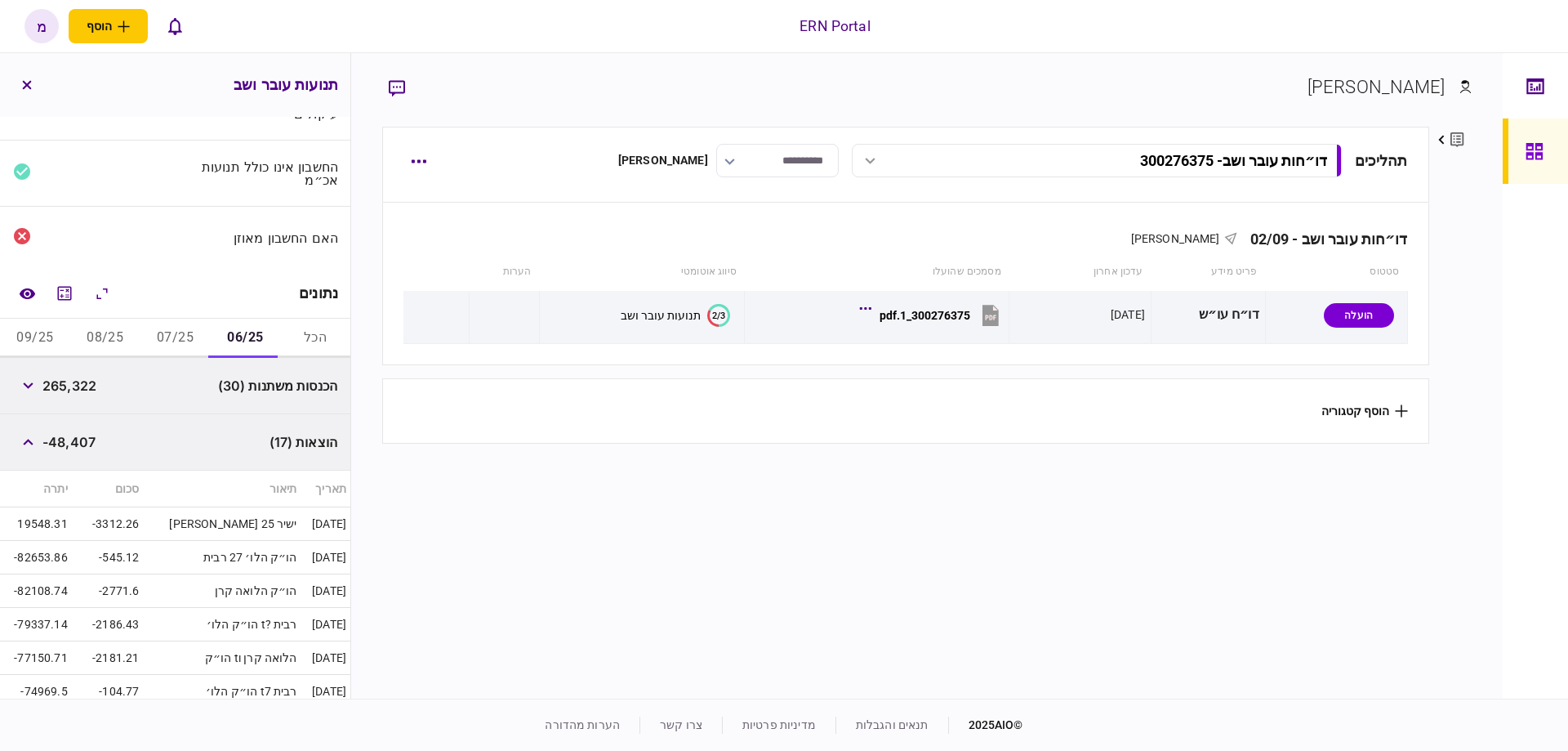
click at [173, 339] on button "07/25" at bounding box center [175, 338] width 71 height 39
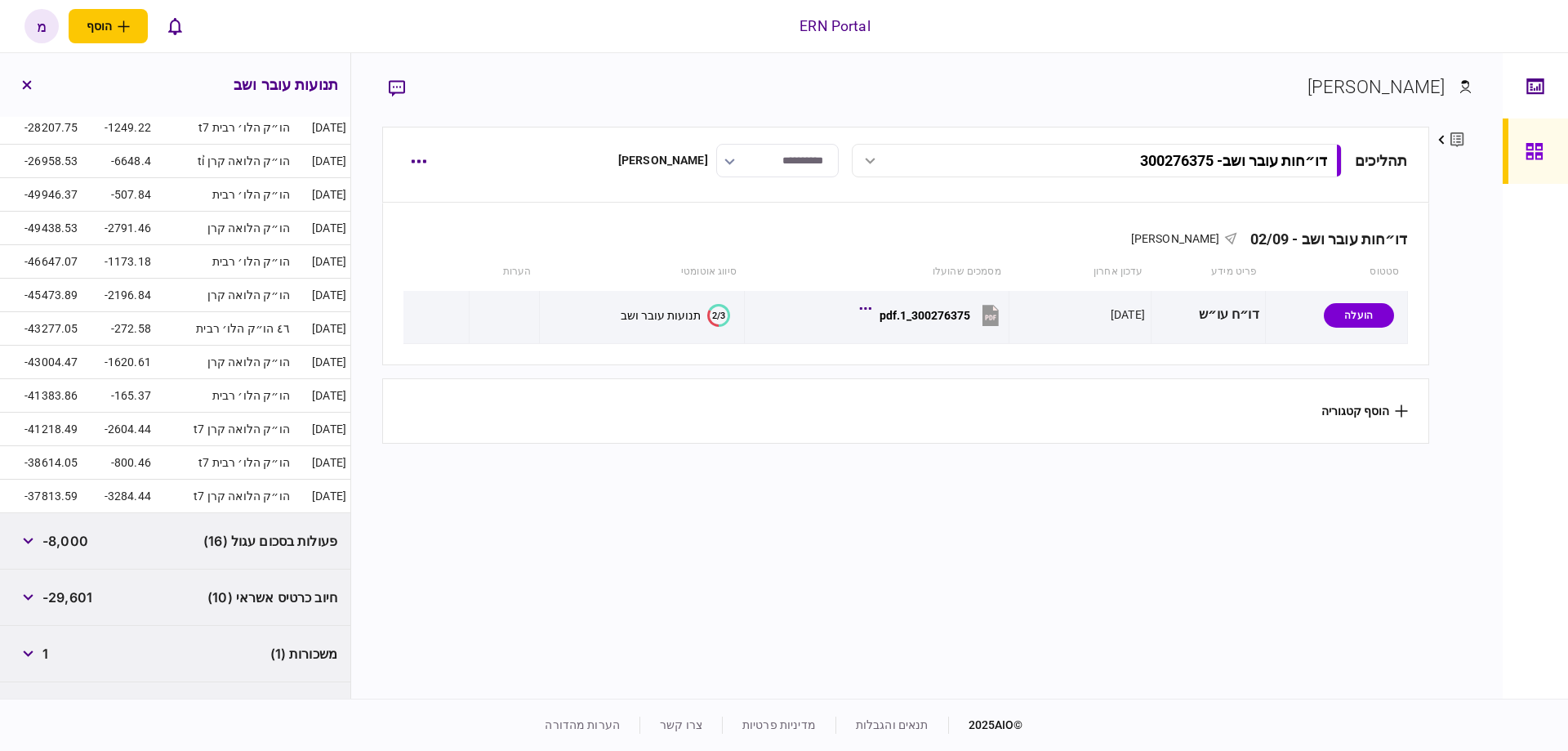
scroll to position [66, 0]
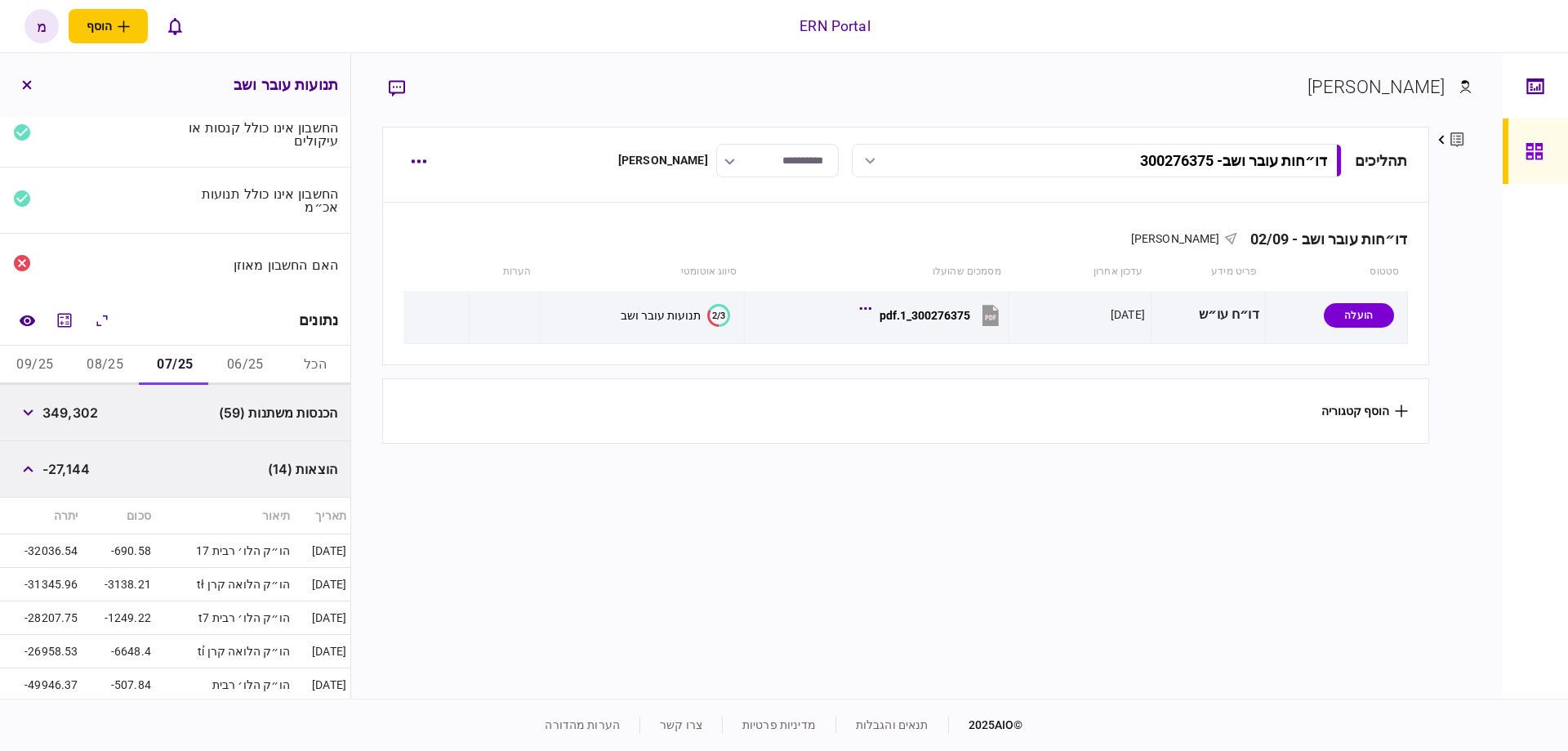
click at [117, 366] on button "08/25" at bounding box center [106, 366] width 71 height 39
click at [22, 357] on button "09/25" at bounding box center [35, 366] width 71 height 39
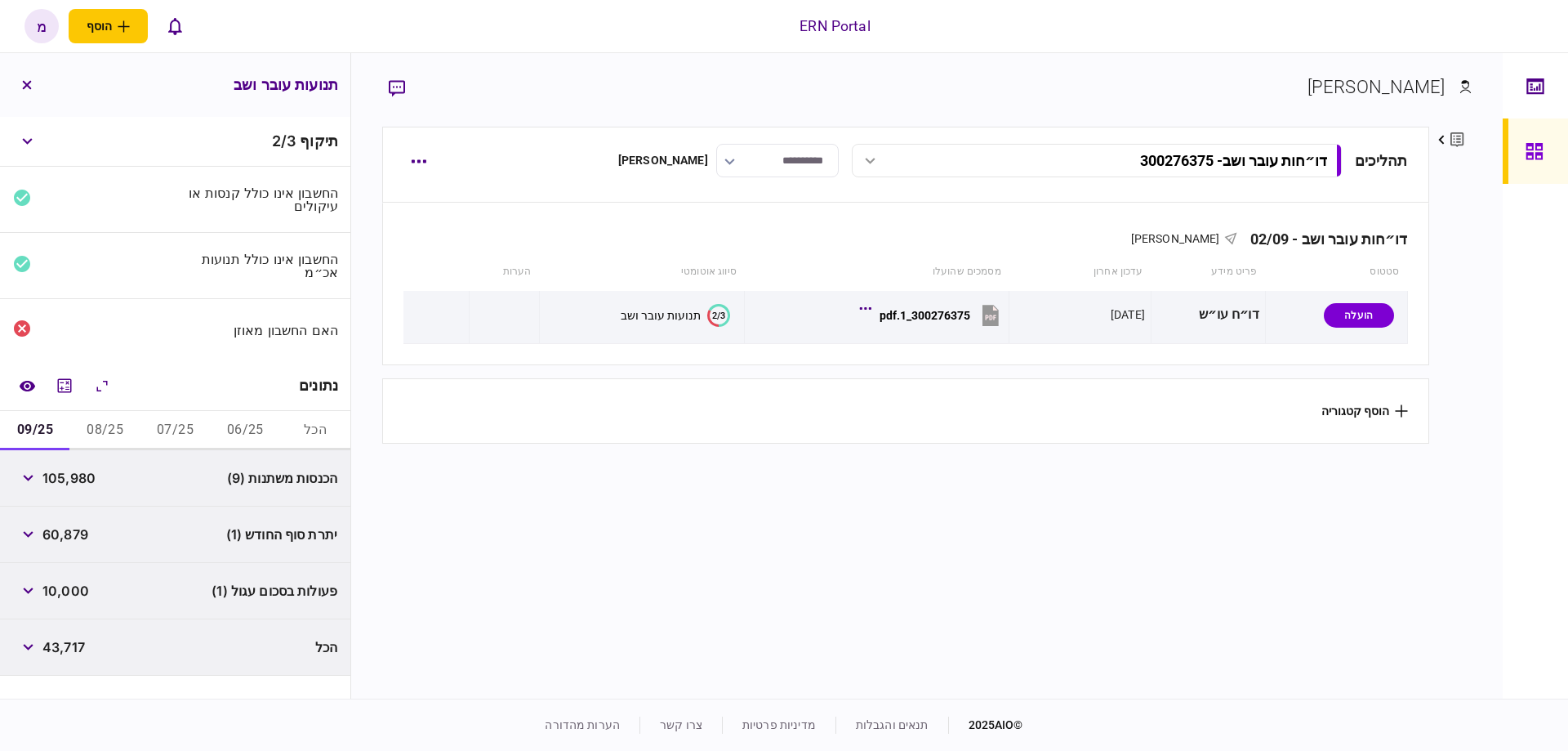
click at [525, 596] on section "תהליכים דו״חות עובר ושב - 300276375 דו״חות עובר ושב - 300276375 17:09 [DATE] דו…" at bounding box center [906, 410] width 1047 height 568
